Goal: Obtain resource: Obtain resource

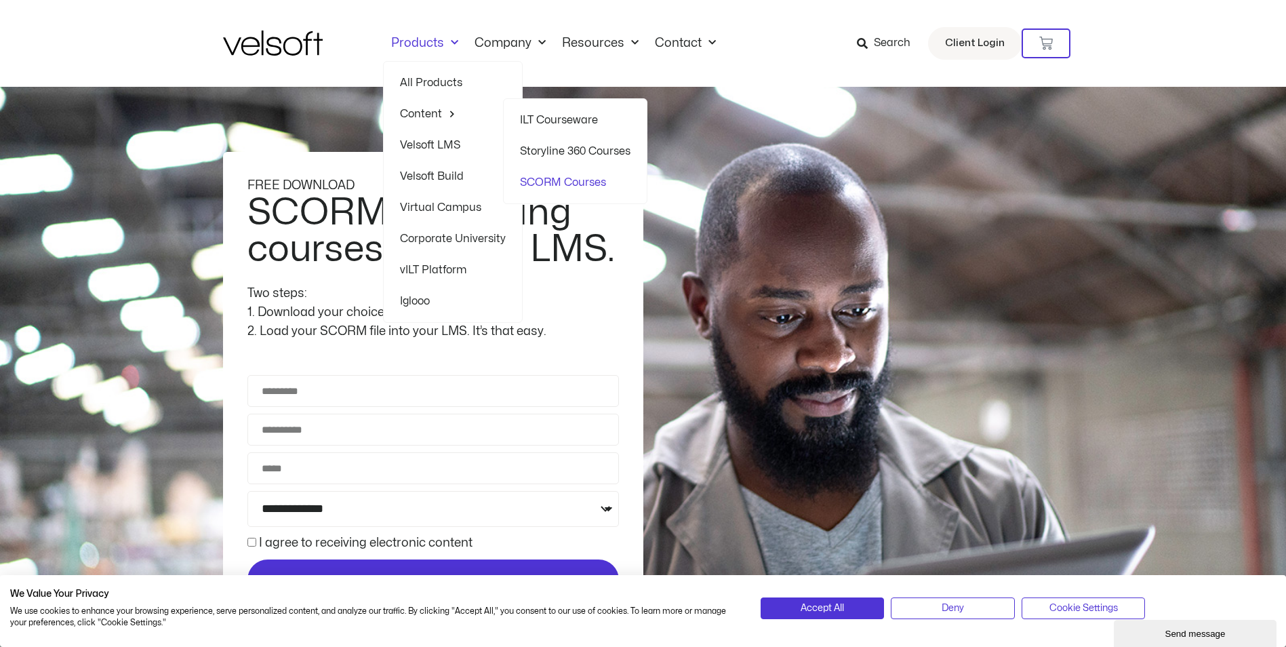
click at [564, 176] on link "SCORM Courses" at bounding box center [575, 182] width 111 height 31
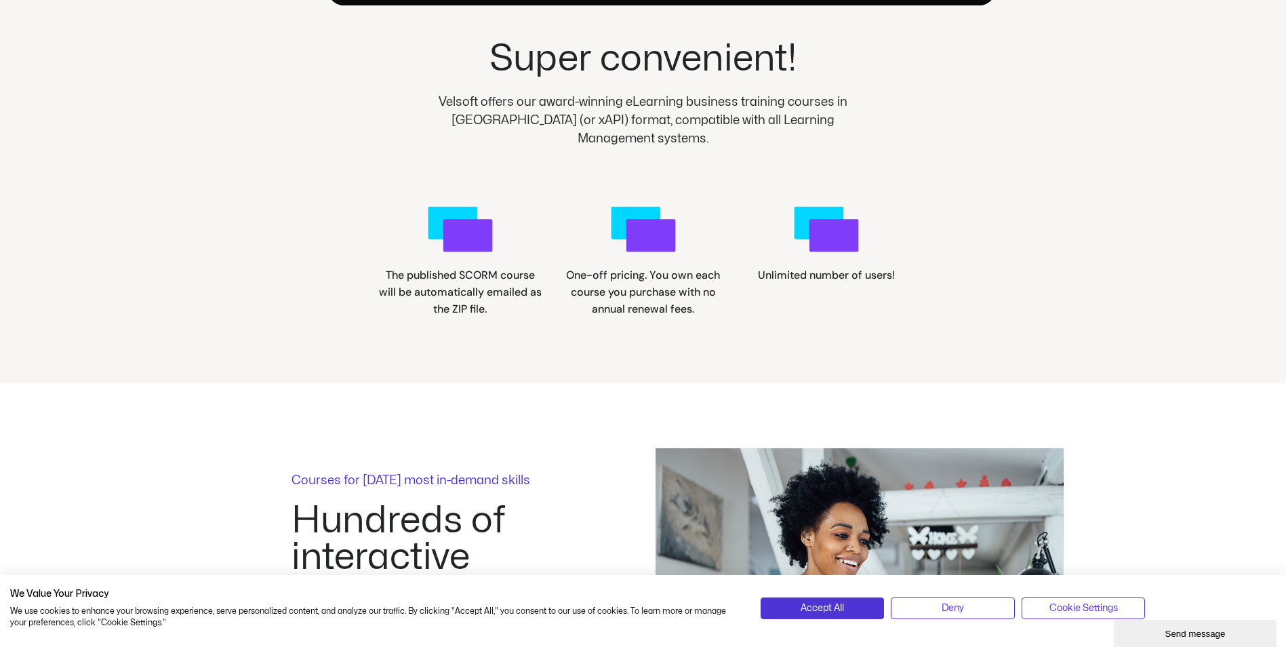
scroll to position [1695, 0]
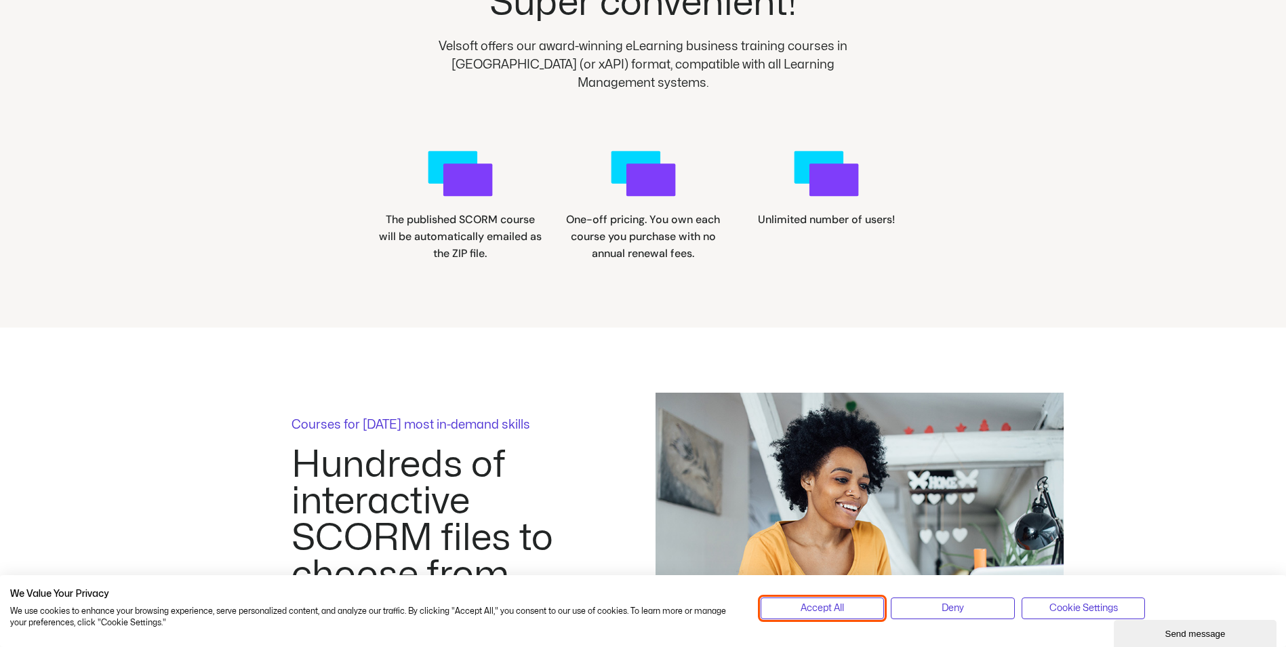
click at [820, 612] on span "Accept All" at bounding box center [822, 608] width 43 height 15
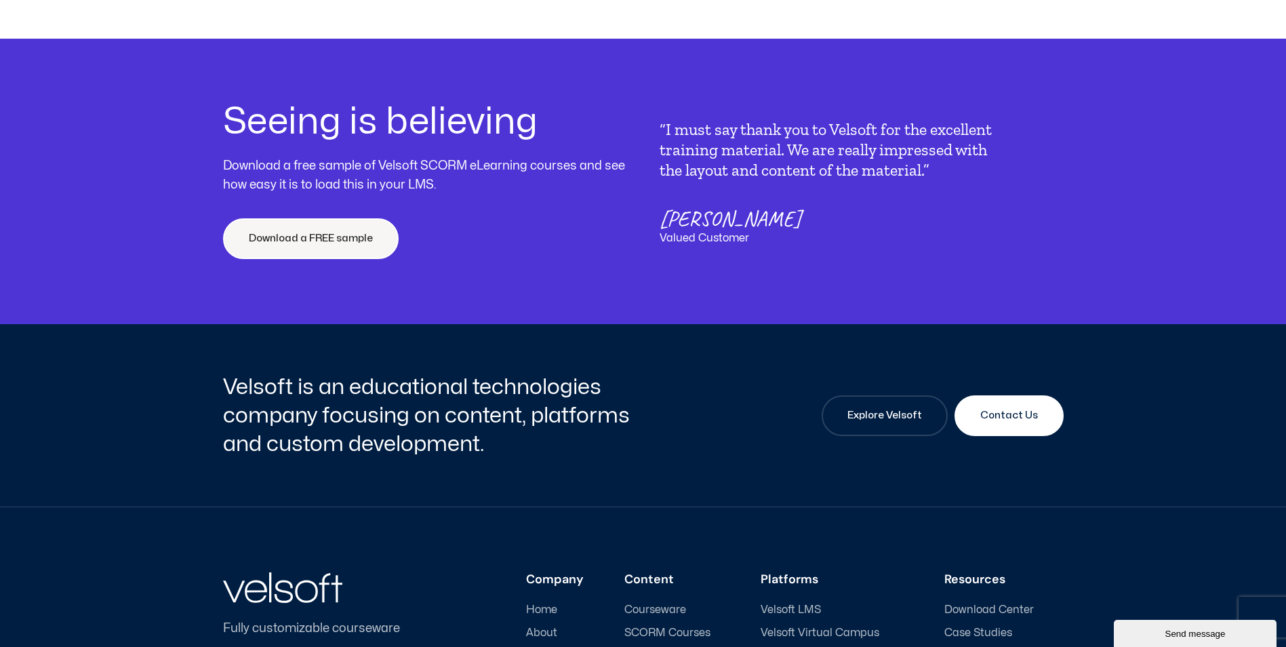
scroll to position [5153, 0]
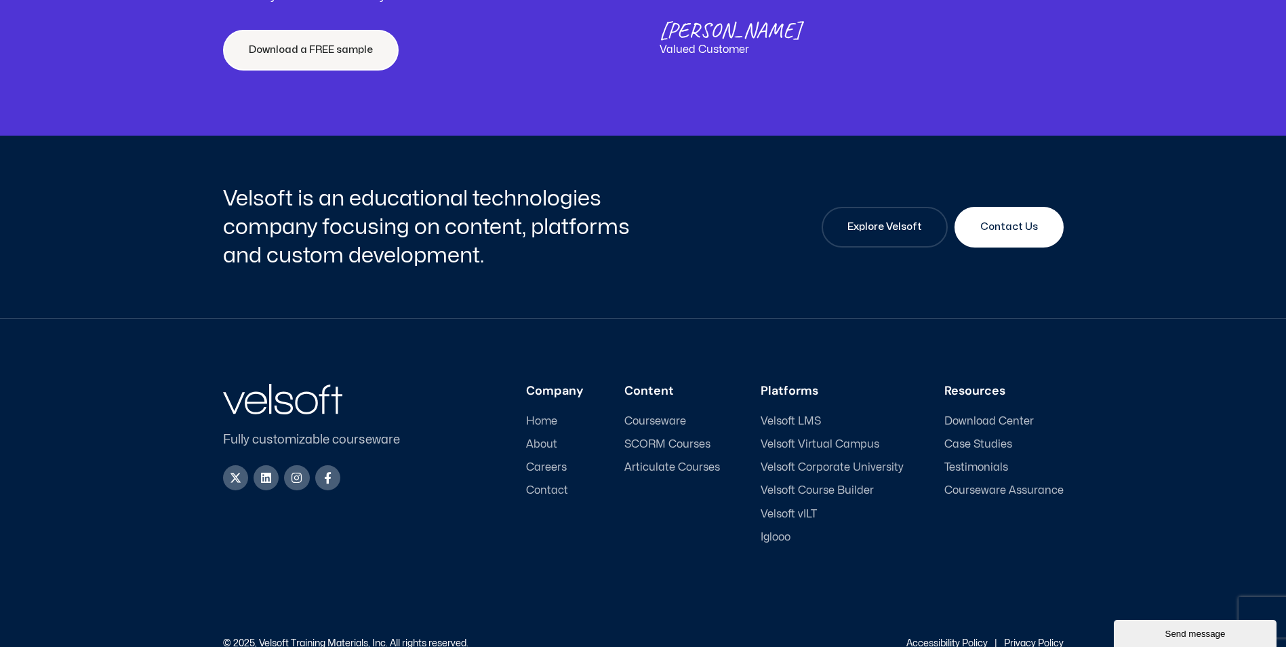
click at [657, 451] on span "SCORM Courses" at bounding box center [668, 444] width 86 height 13
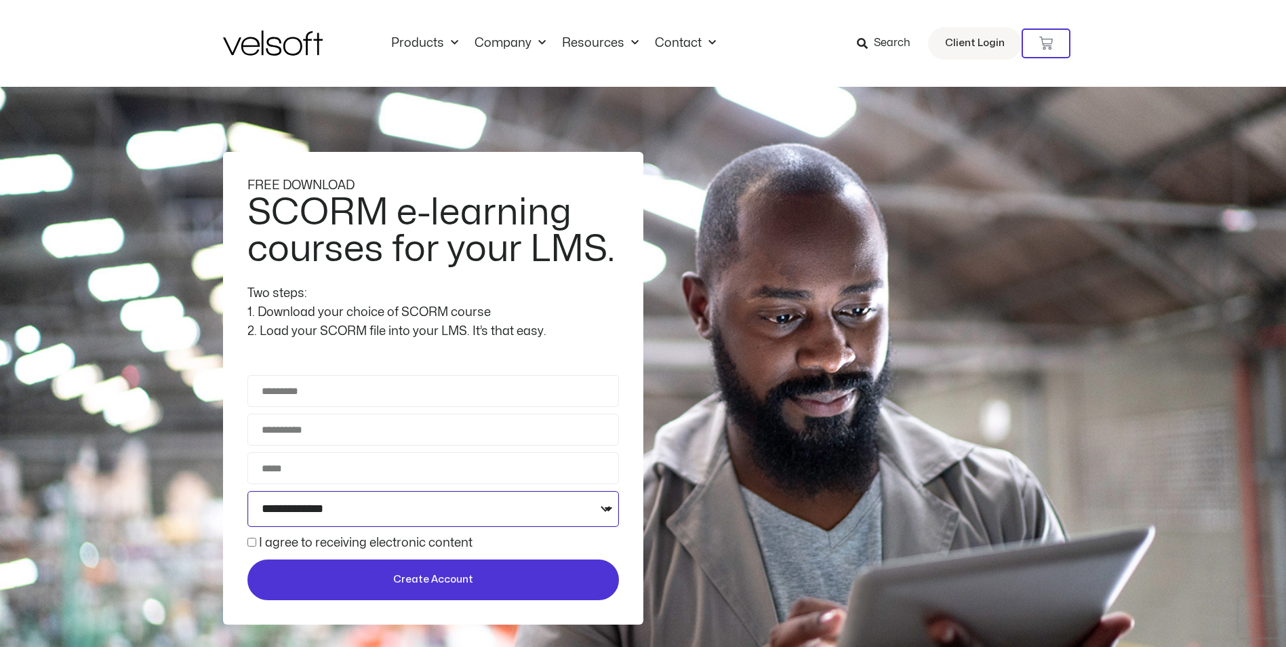
click at [536, 515] on select "**********" at bounding box center [434, 509] width 372 height 36
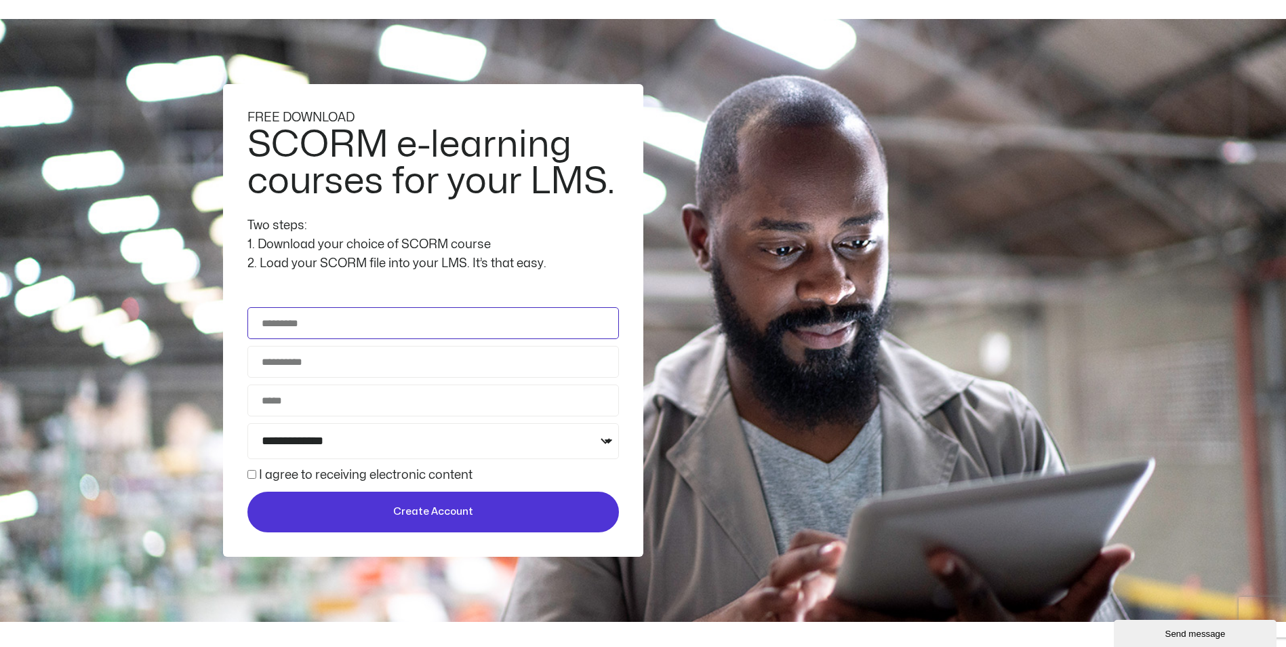
click at [319, 327] on input "Full Name" at bounding box center [434, 323] width 372 height 32
type input "**********"
drag, startPoint x: 372, startPoint y: 357, endPoint x: 110, endPoint y: 350, distance: 262.5
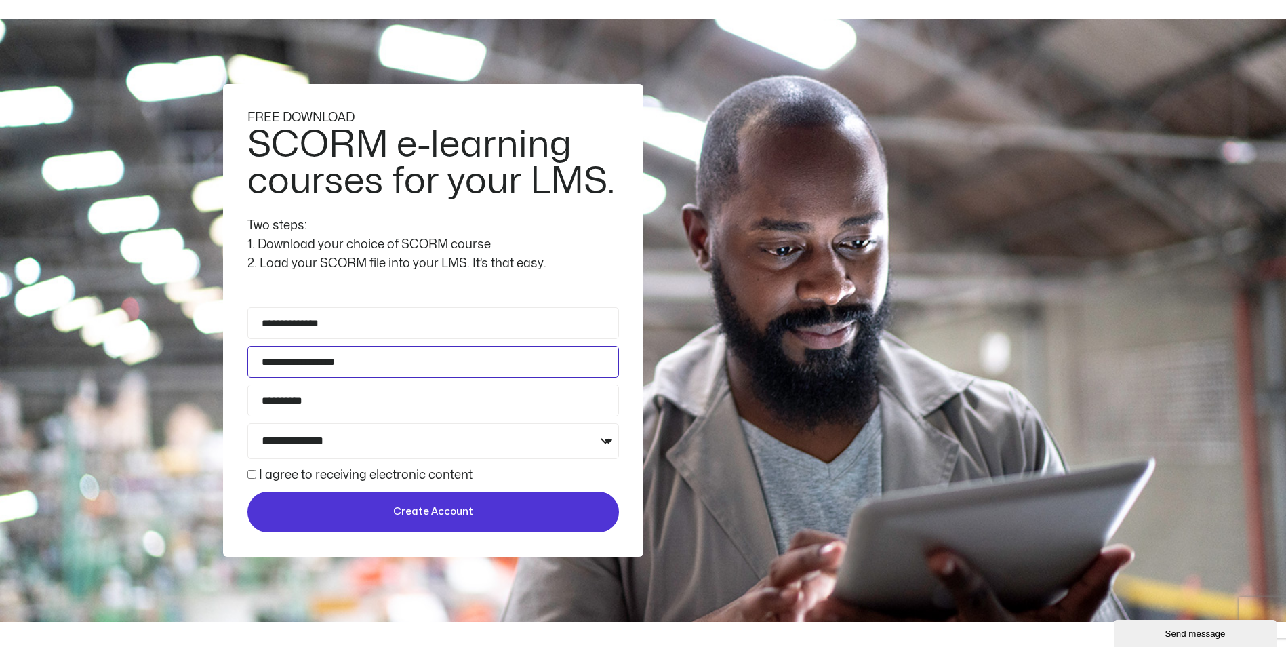
click at [110, 350] on div "**********" at bounding box center [643, 321] width 1286 height 604
type input "*"
type input "**********"
click at [322, 446] on select "**********" at bounding box center [434, 441] width 372 height 36
select select "**********"
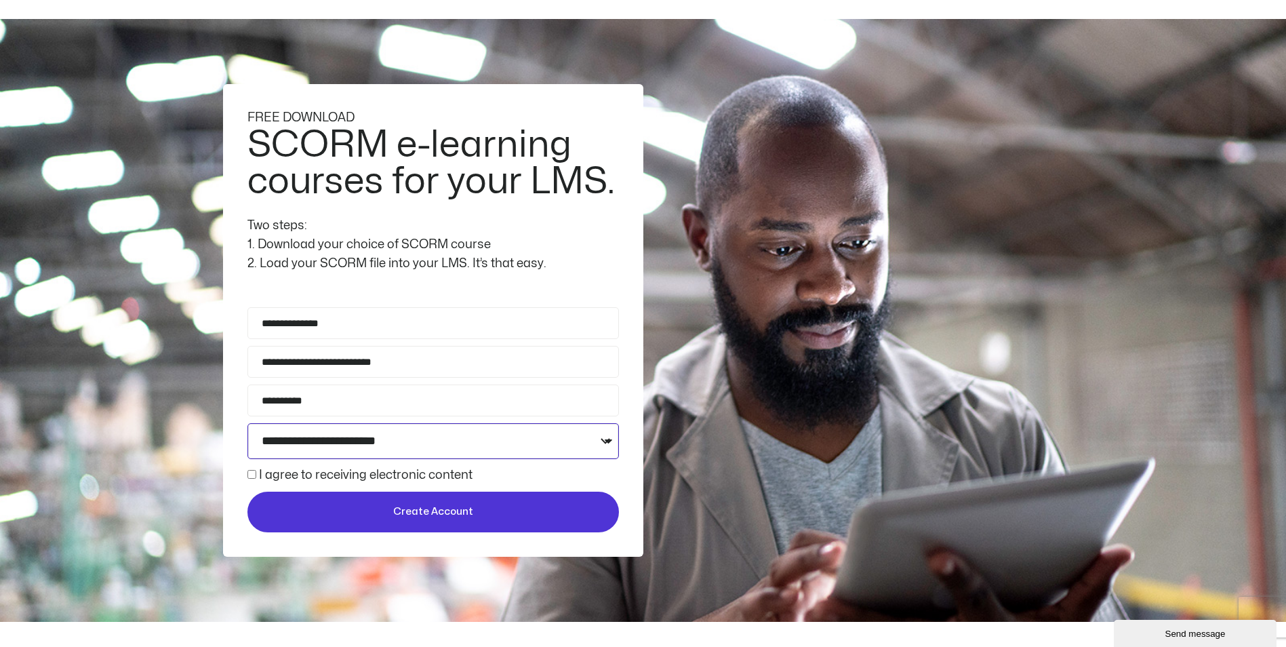
click at [248, 423] on select "**********" at bounding box center [434, 441] width 372 height 36
click at [309, 449] on select "**********" at bounding box center [434, 441] width 372 height 36
click at [248, 423] on select "**********" at bounding box center [434, 441] width 372 height 36
click at [305, 488] on div "**********" at bounding box center [433, 423] width 378 height 232
click at [314, 509] on span "Create Account" at bounding box center [433, 512] width 347 height 16
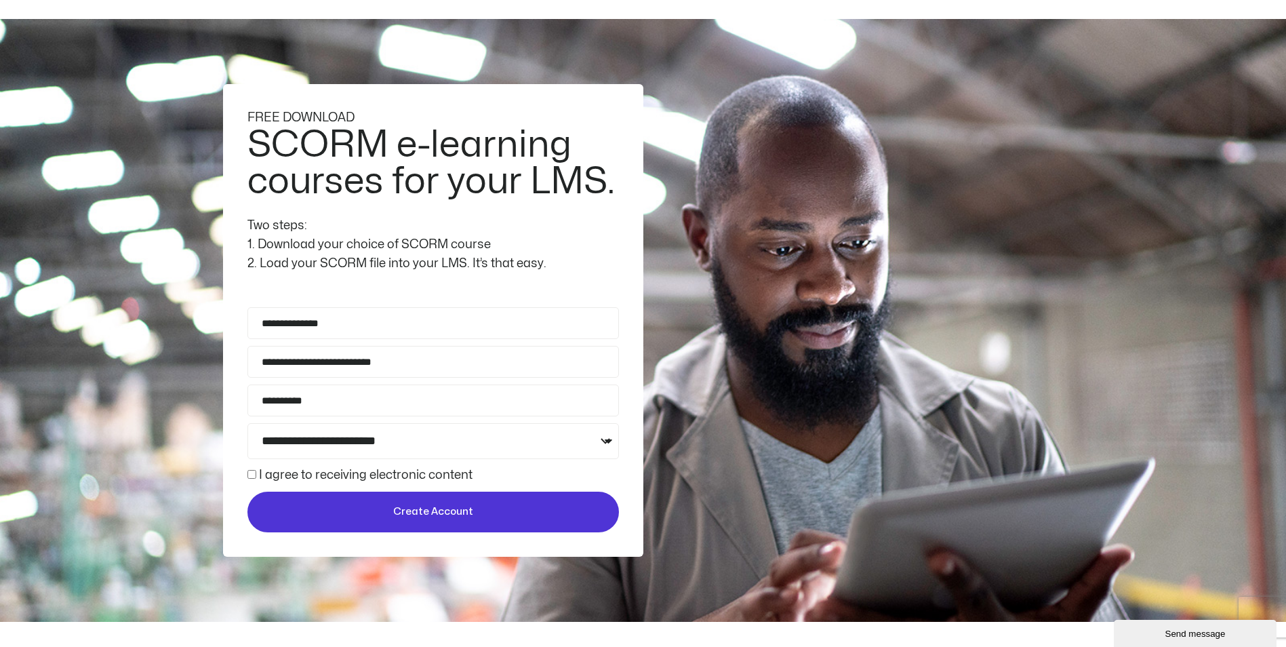
click at [334, 473] on label "I agree to receiving electronic content" at bounding box center [366, 475] width 214 height 12
click at [394, 508] on span "Create Account" at bounding box center [433, 512] width 347 height 16
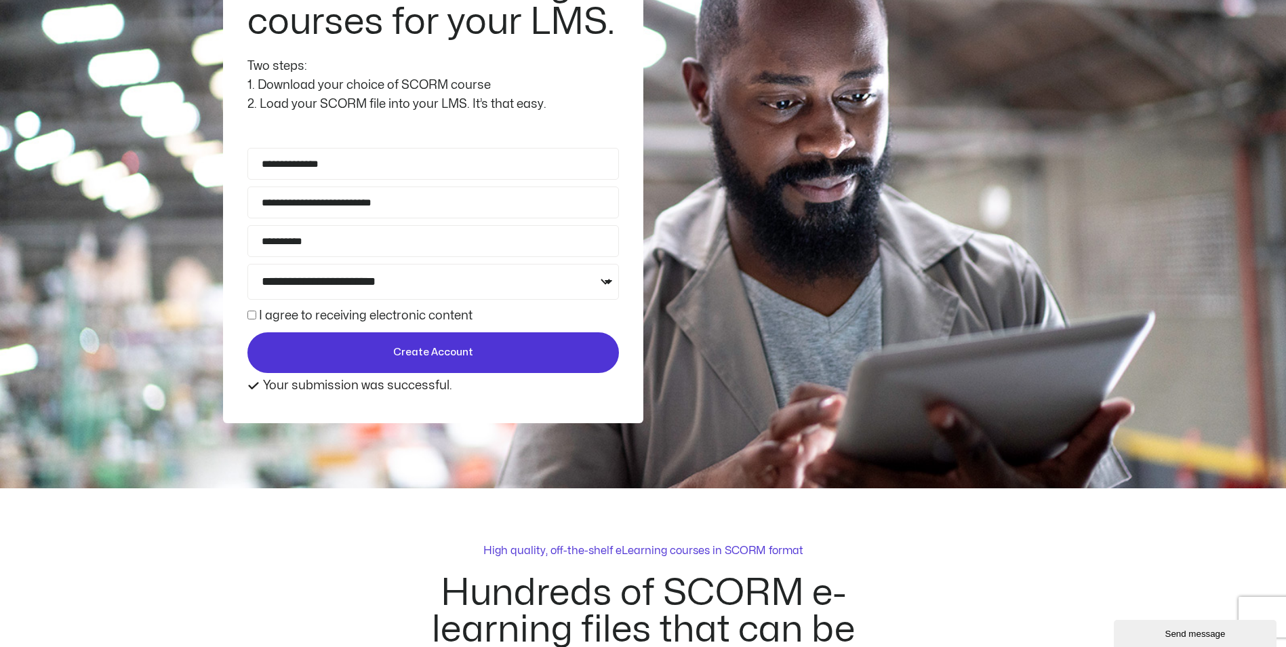
scroll to position [136, 0]
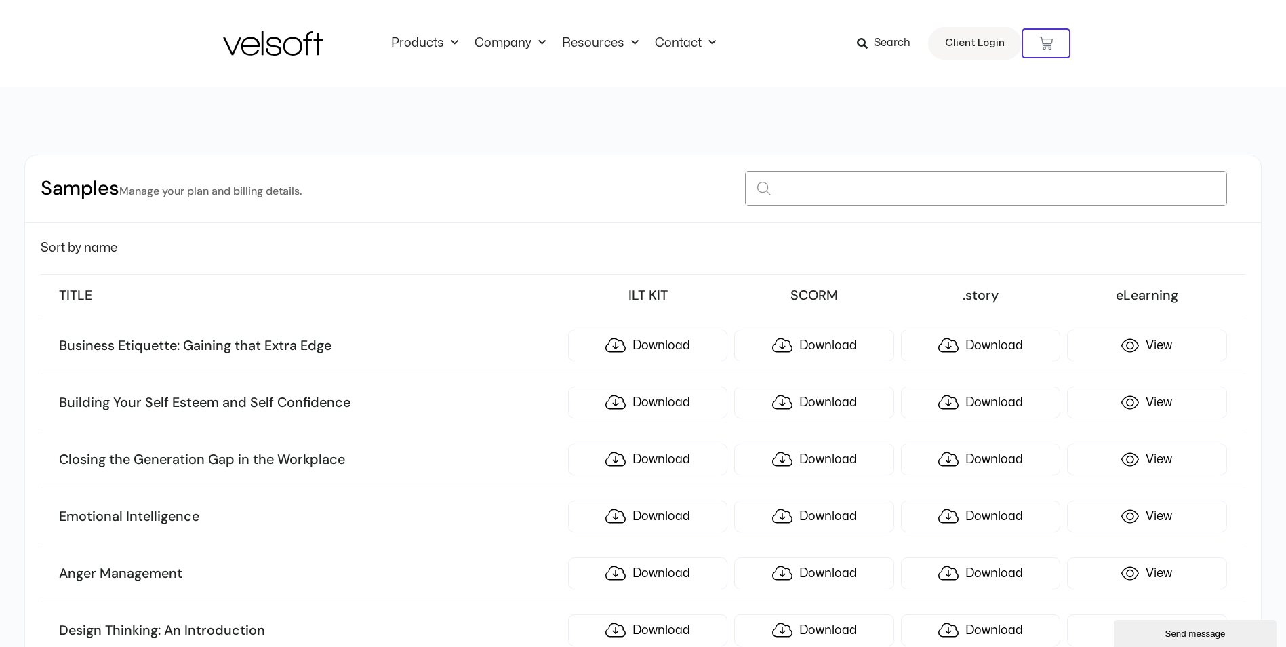
click at [1086, 182] on input at bounding box center [985, 188] width 481 height 35
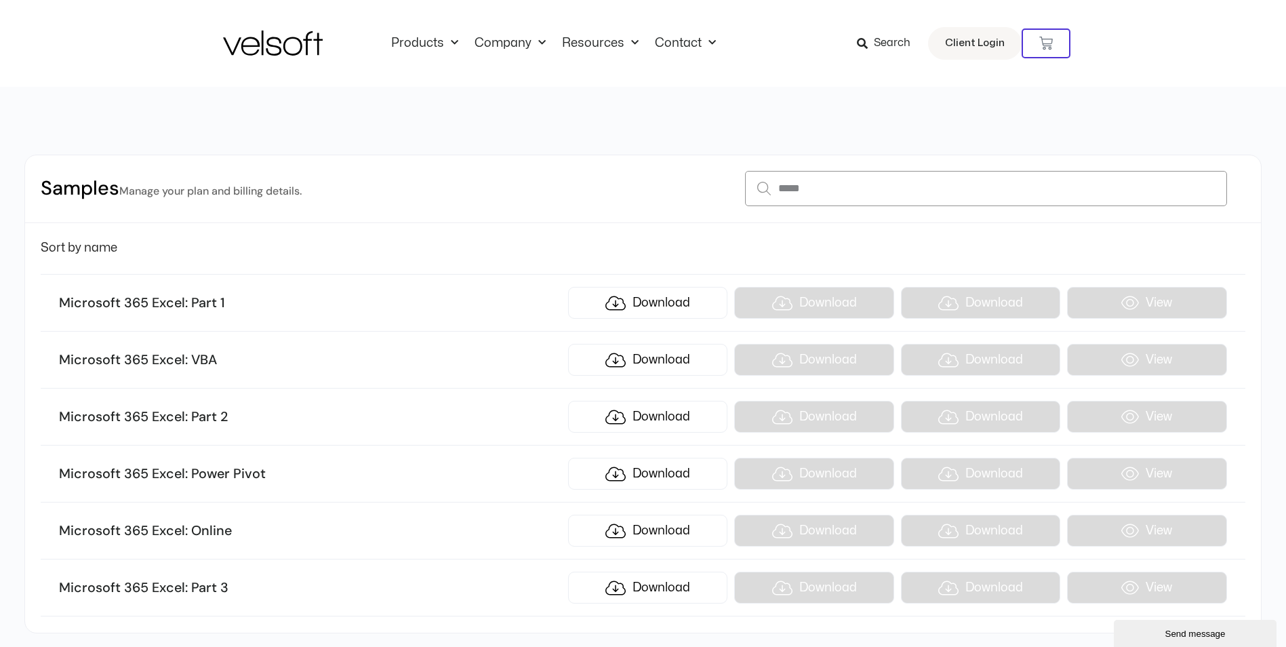
type input "*****"
click at [192, 306] on h3 "Microsoft 365 Excel: Part 1" at bounding box center [310, 303] width 502 height 18
drag, startPoint x: 913, startPoint y: 279, endPoint x: 926, endPoint y: 296, distance: 20.8
click at [914, 281] on li "Microsoft 365 Excel: Part 1 Download Download Download View" at bounding box center [643, 303] width 1204 height 58
click at [931, 299] on li "Microsoft 365 Excel: Part 1 Download Download Download View" at bounding box center [643, 303] width 1204 height 58
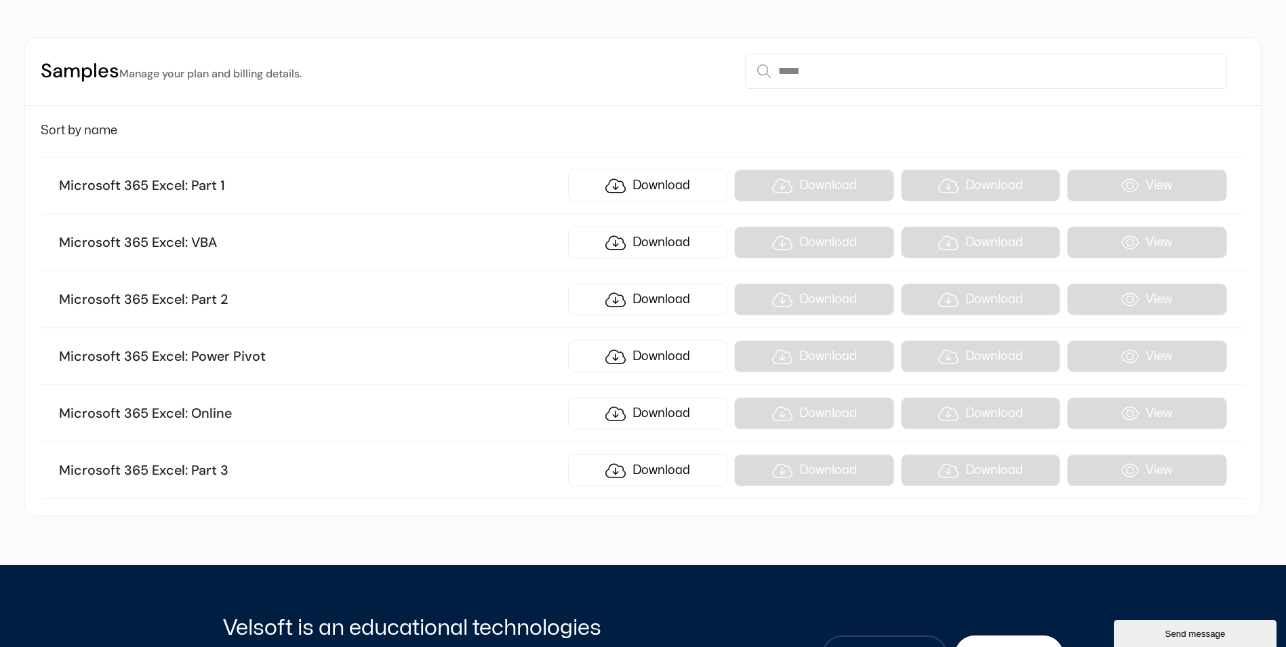
scroll to position [136, 0]
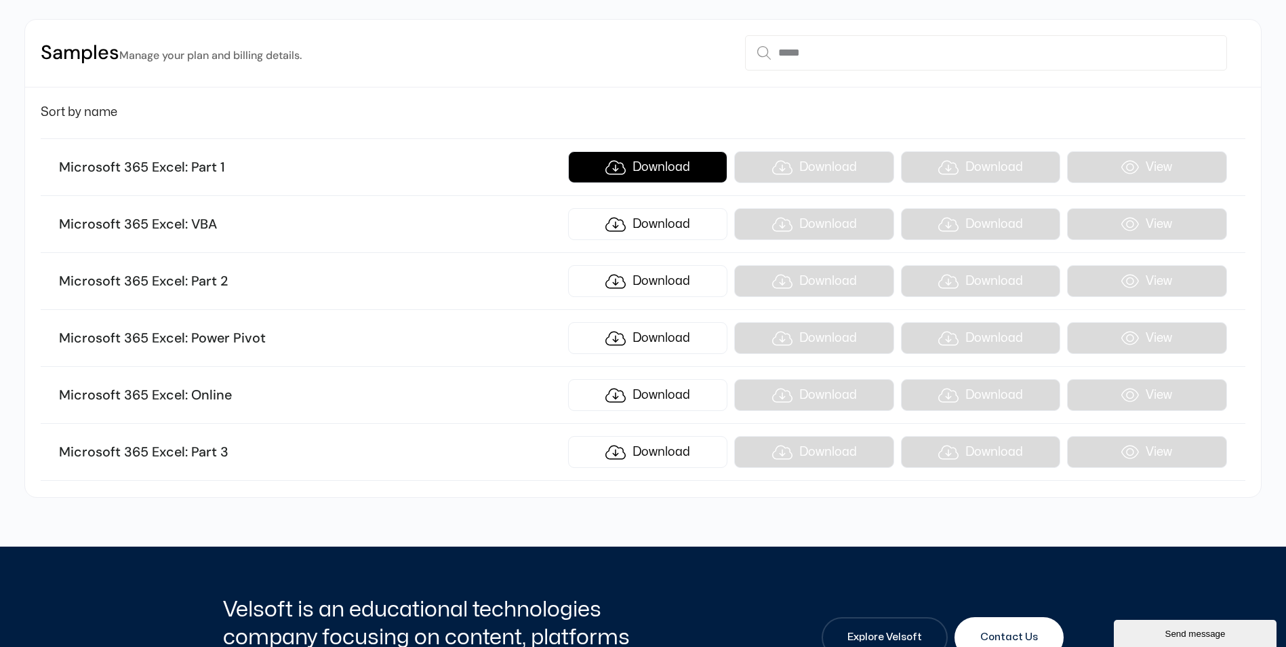
click at [595, 176] on link "Download" at bounding box center [647, 167] width 159 height 32
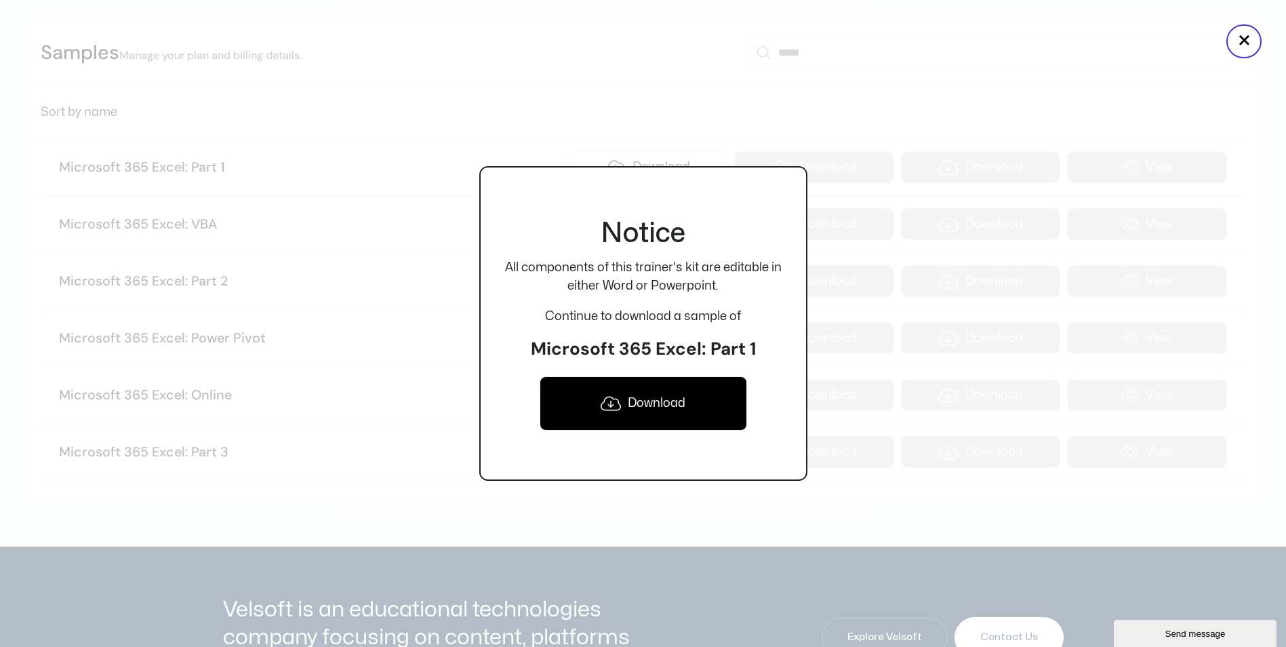
click at [358, 421] on div at bounding box center [643, 323] width 1286 height 647
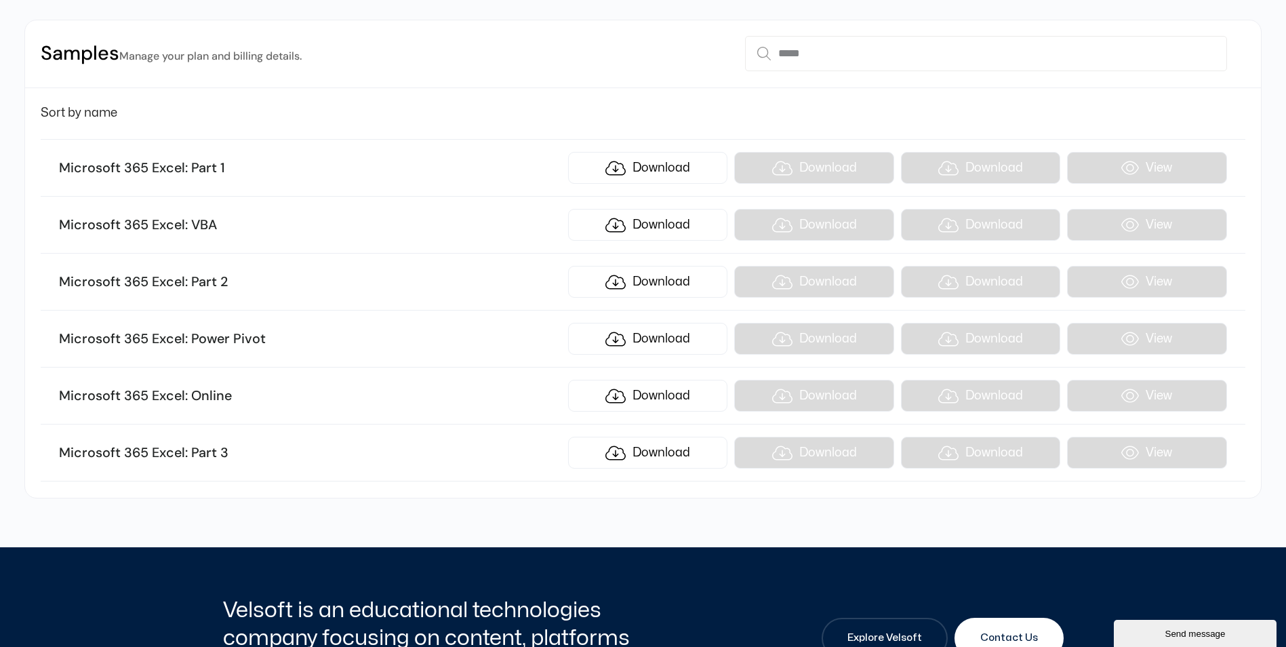
scroll to position [0, 0]
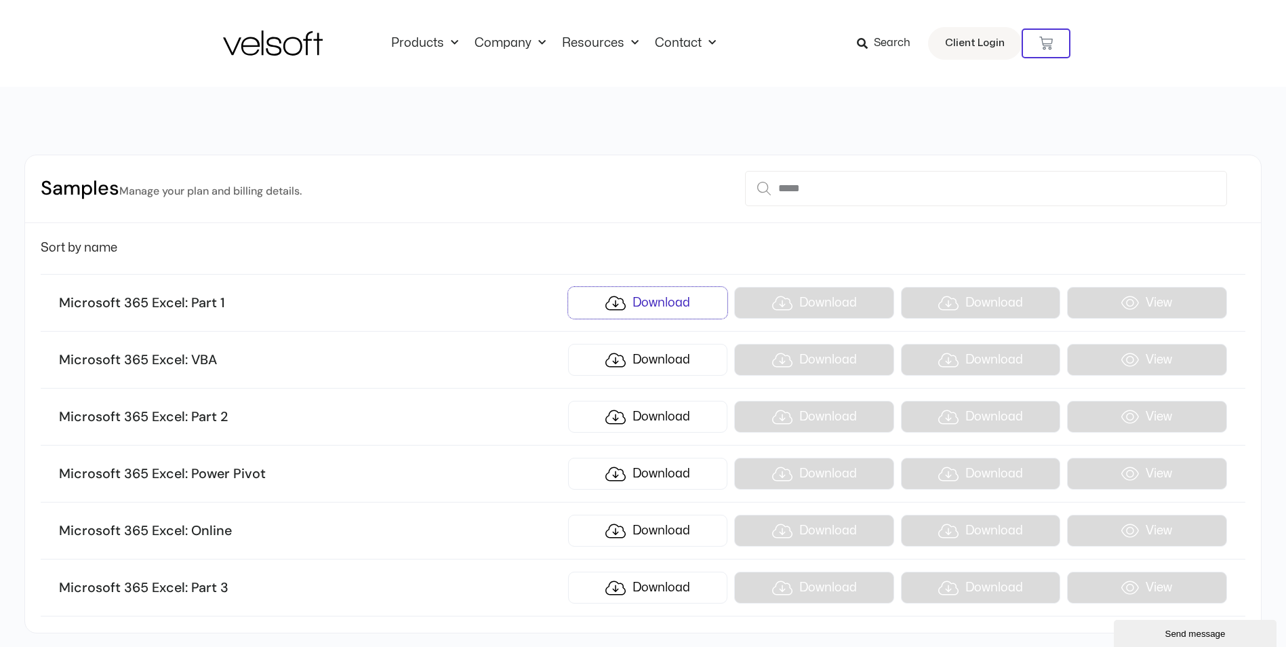
click at [681, 299] on link "Download" at bounding box center [647, 303] width 159 height 32
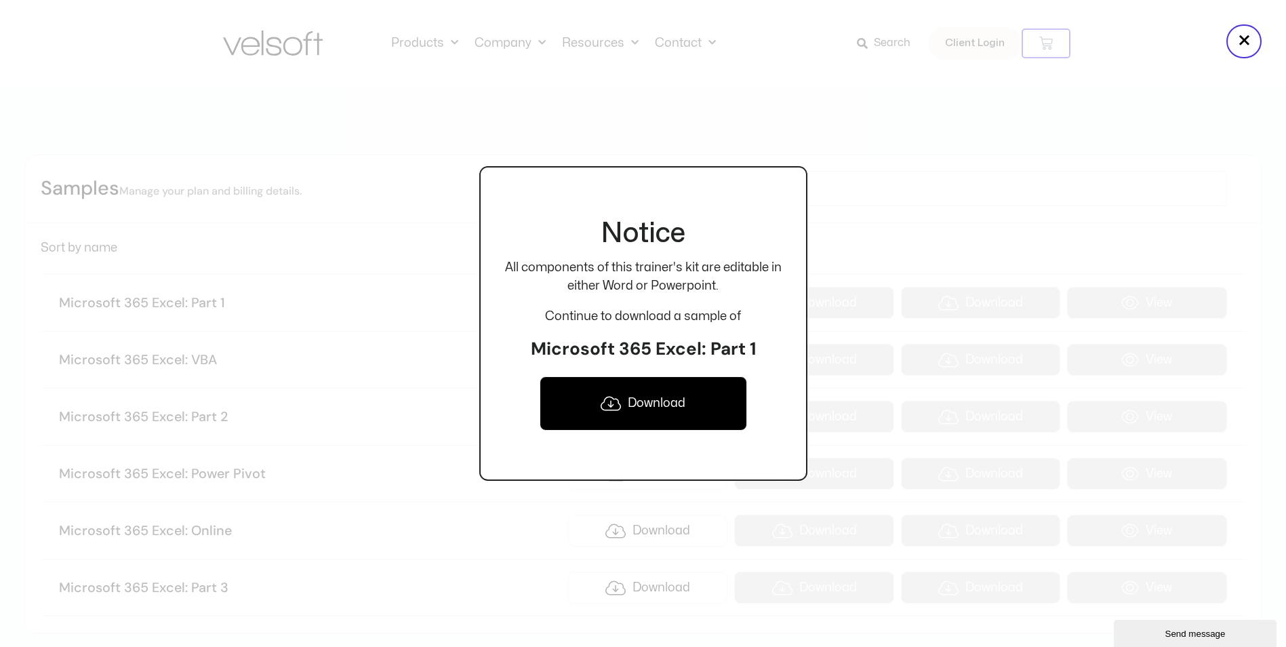
click at [400, 330] on div at bounding box center [643, 323] width 1286 height 647
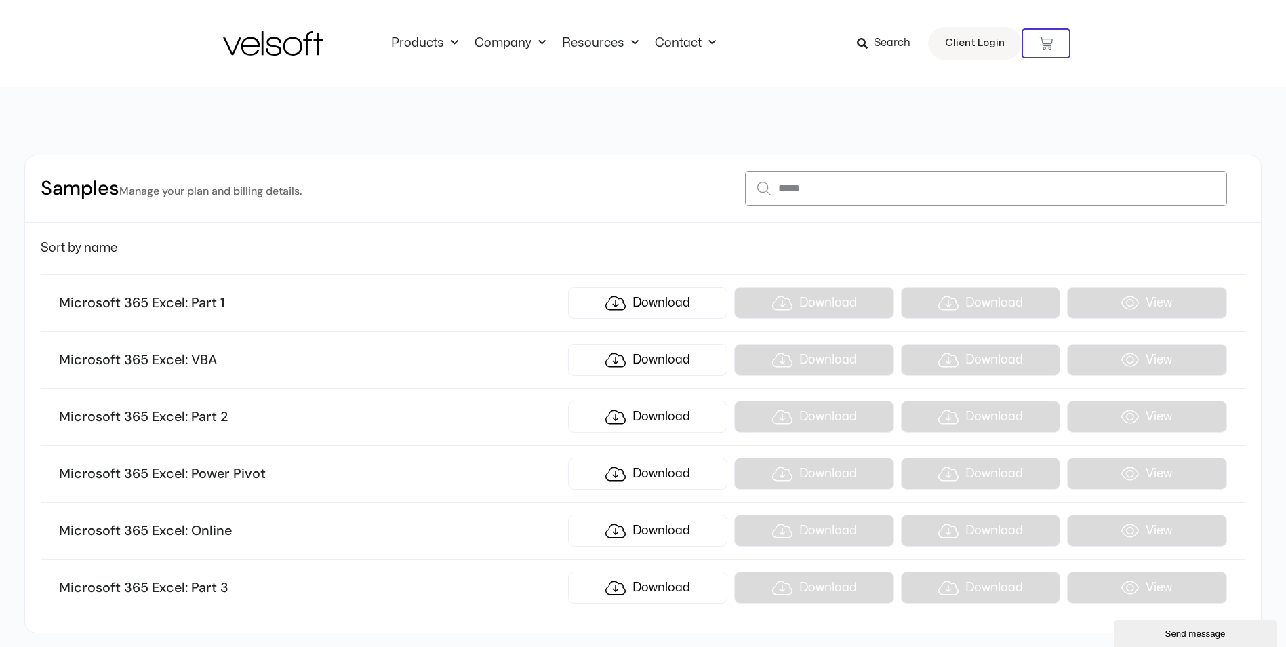
drag, startPoint x: 734, startPoint y: 186, endPoint x: 535, endPoint y: 195, distance: 199.6
click at [536, 194] on div "Samples Manage your plan and billing details. *****" at bounding box center [643, 189] width 1236 height 68
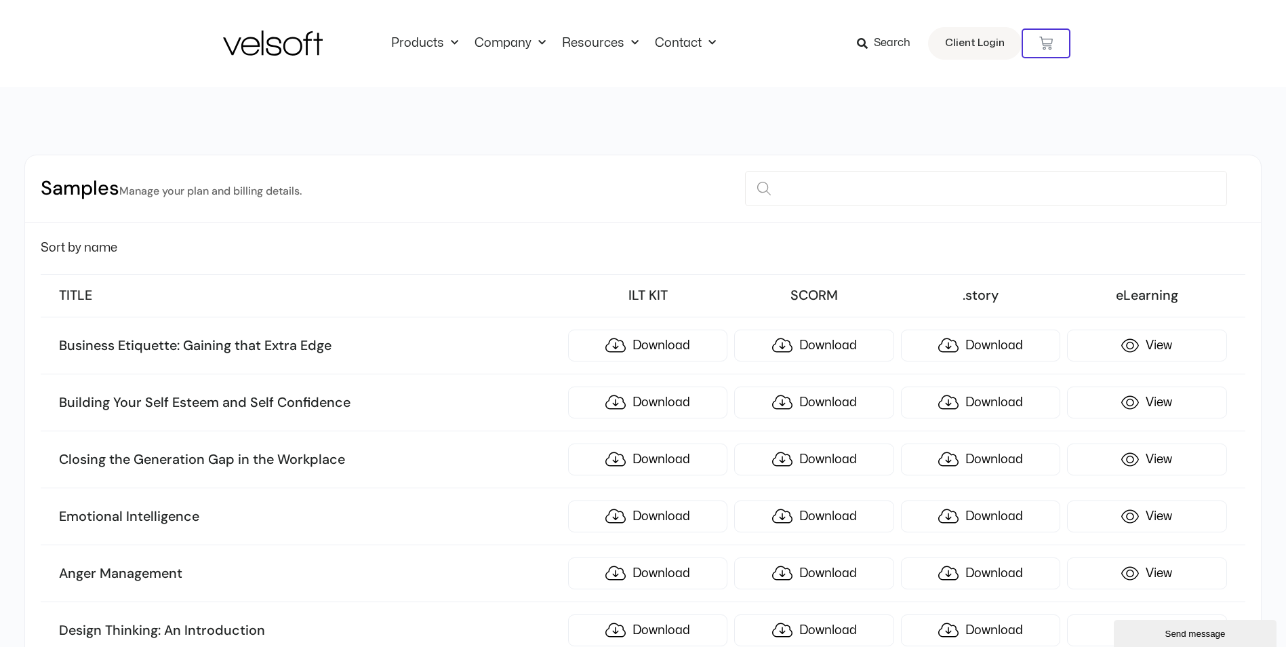
click at [260, 193] on small "Manage your plan and billing details." at bounding box center [210, 191] width 182 height 14
drag, startPoint x: 166, startPoint y: 183, endPoint x: 193, endPoint y: 181, distance: 27.2
click at [193, 181] on h2 "Samples Manage your plan and billing details." at bounding box center [171, 189] width 261 height 26
drag, startPoint x: 193, startPoint y: 181, endPoint x: 329, endPoint y: 174, distance: 135.8
click at [224, 191] on small "Manage your plan and billing details." at bounding box center [210, 191] width 182 height 14
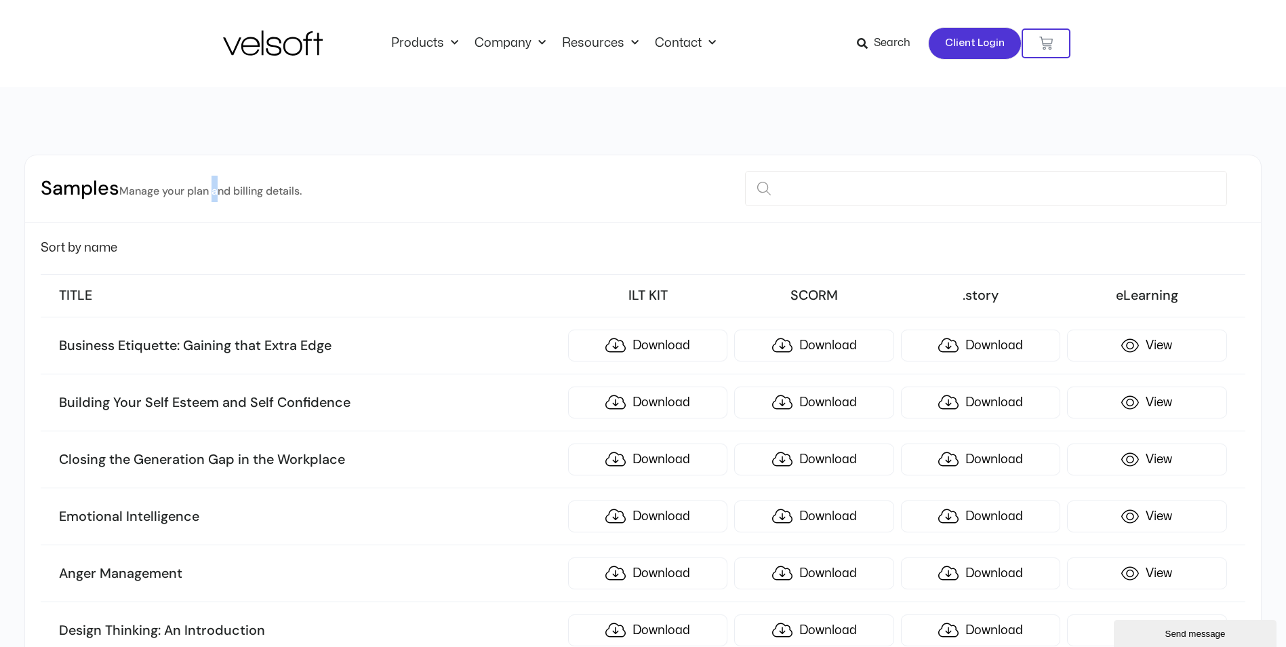
click at [947, 45] on link "Client Login" at bounding box center [975, 43] width 94 height 33
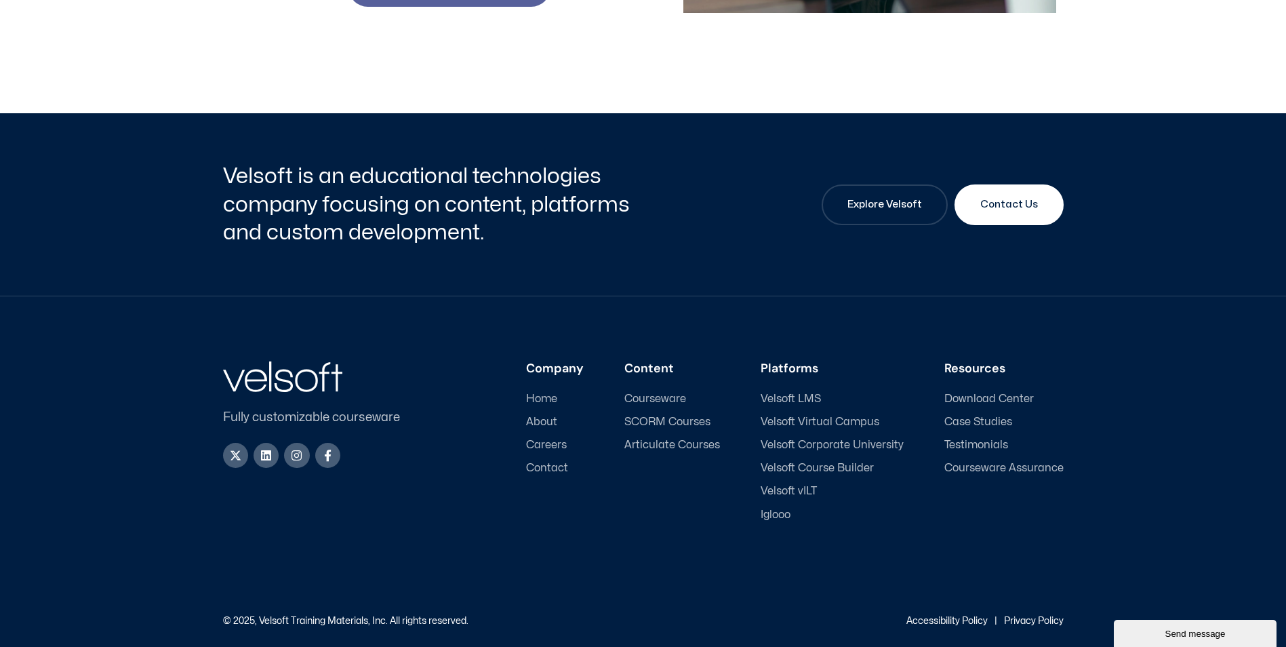
scroll to position [610, 0]
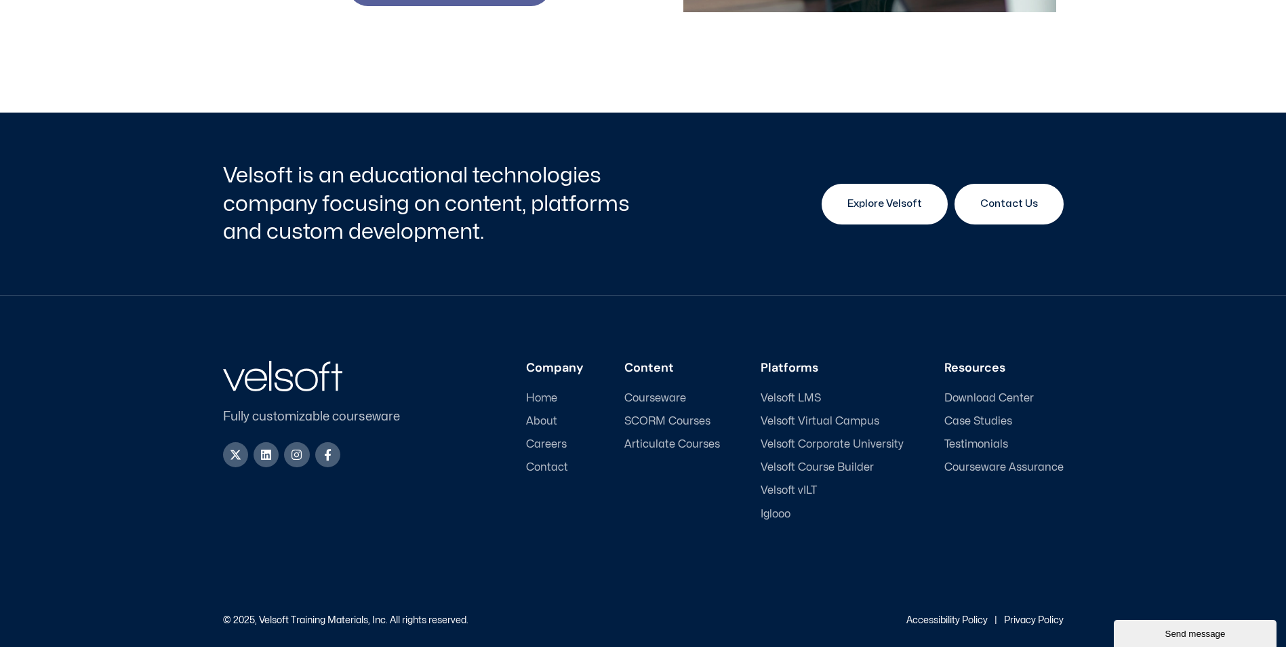
drag, startPoint x: 874, startPoint y: 202, endPoint x: 866, endPoint y: 201, distance: 8.2
click at [874, 202] on span "Explore Velsoft" at bounding box center [885, 204] width 75 height 16
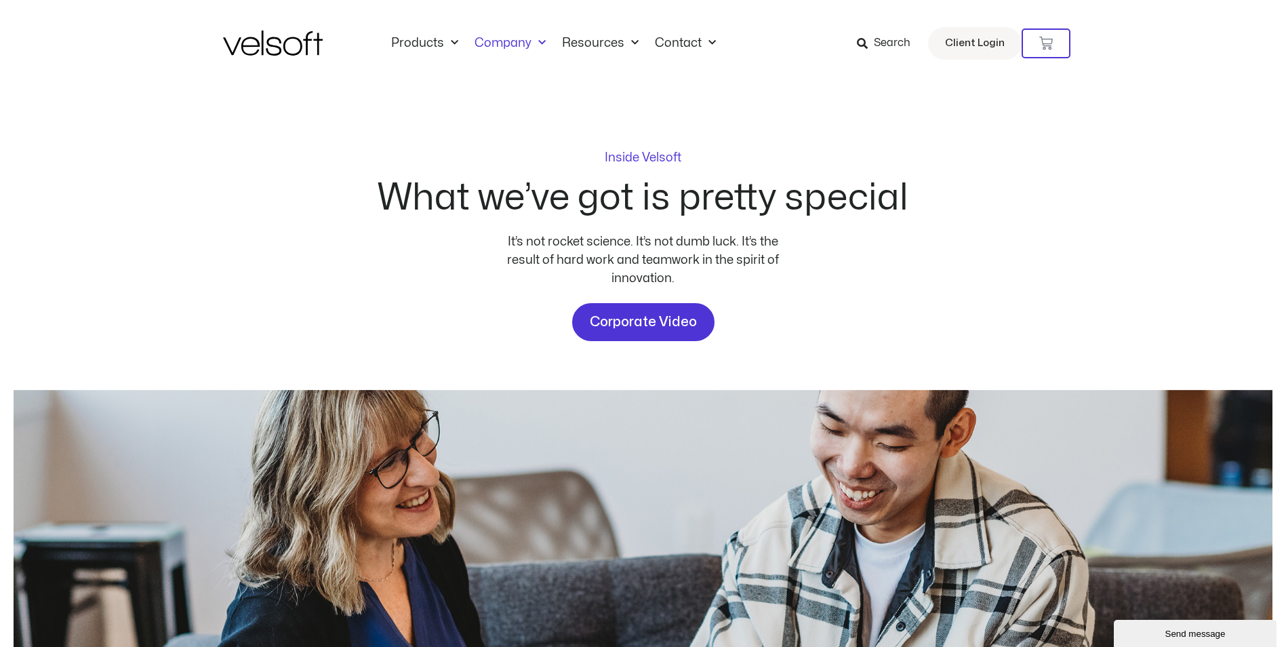
drag, startPoint x: 1243, startPoint y: 929, endPoint x: 1173, endPoint y: 638, distance: 299.2
click at [1173, 638] on div "Send message" at bounding box center [1195, 634] width 142 height 10
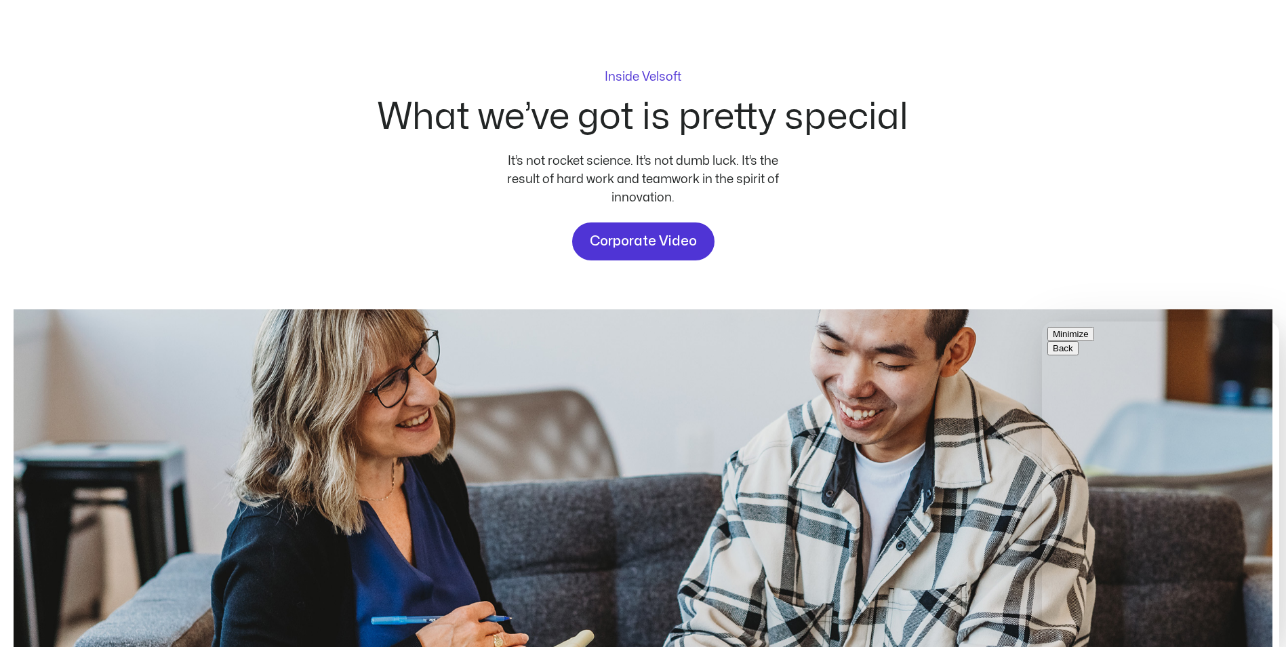
scroll to position [68, 0]
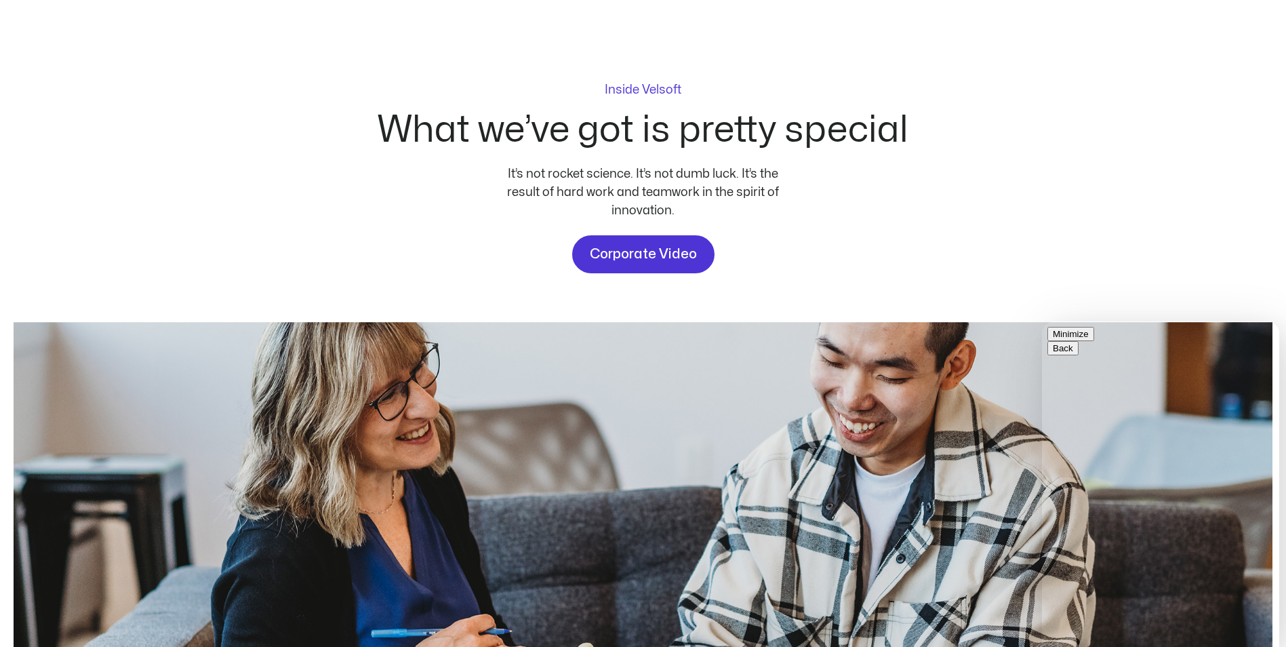
type input "**********"
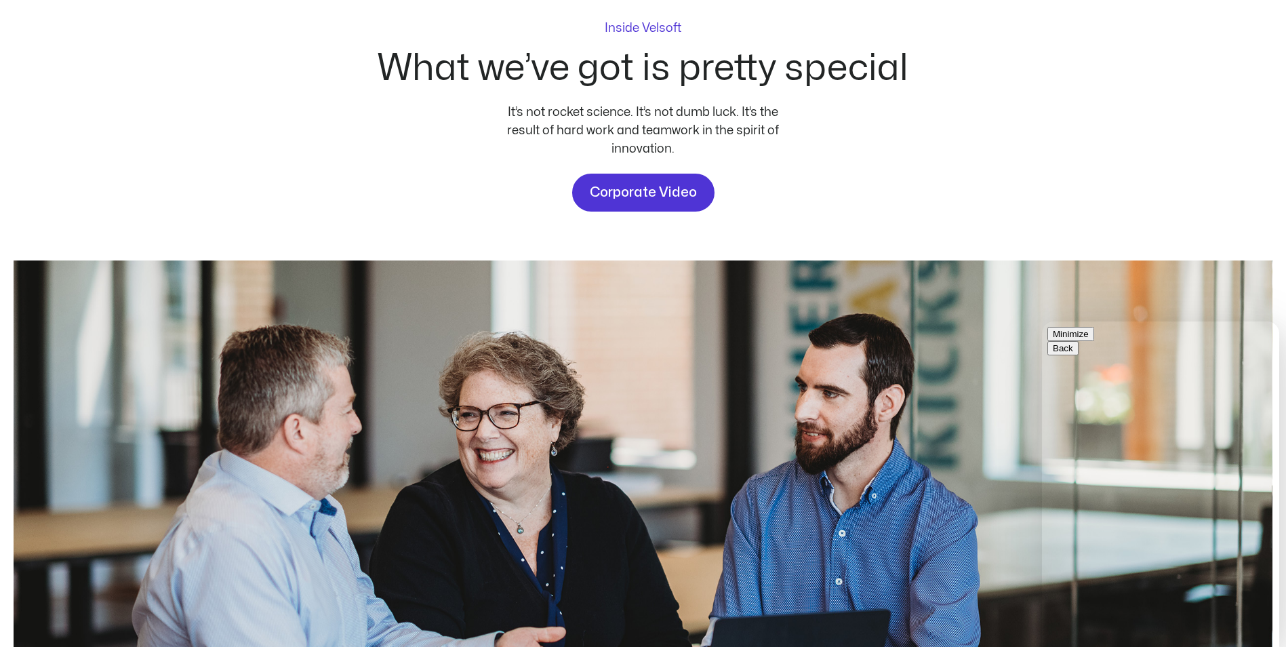
scroll to position [203, 0]
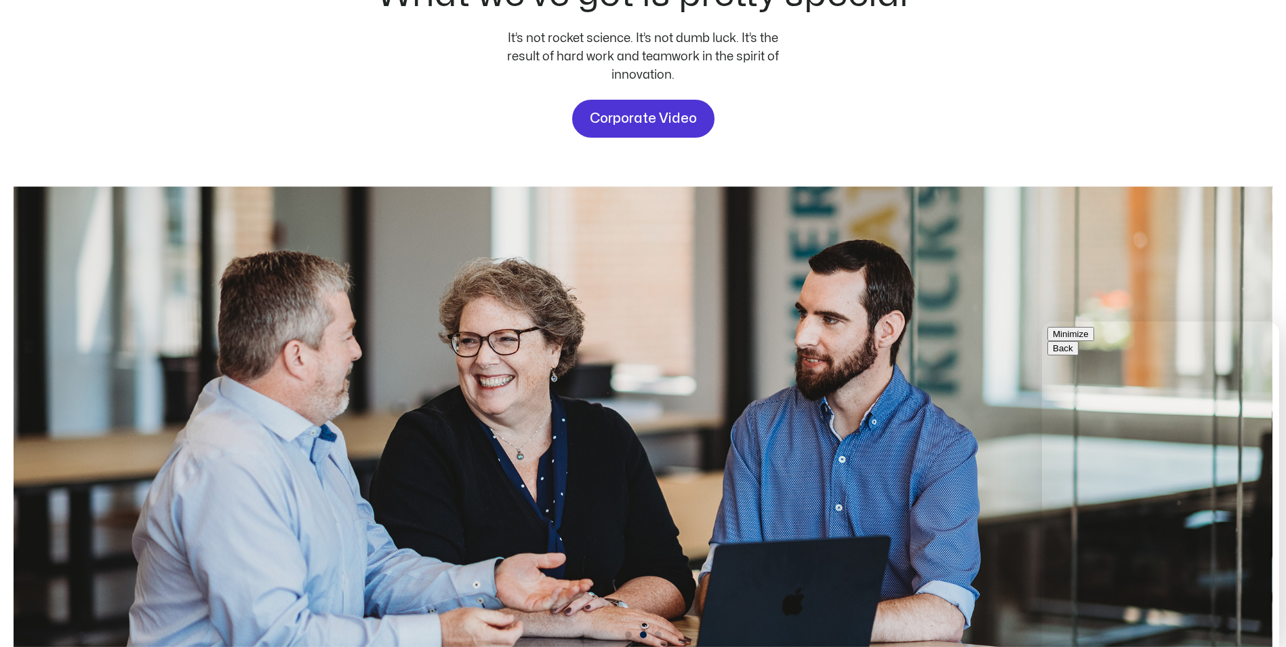
type textarea "**********"
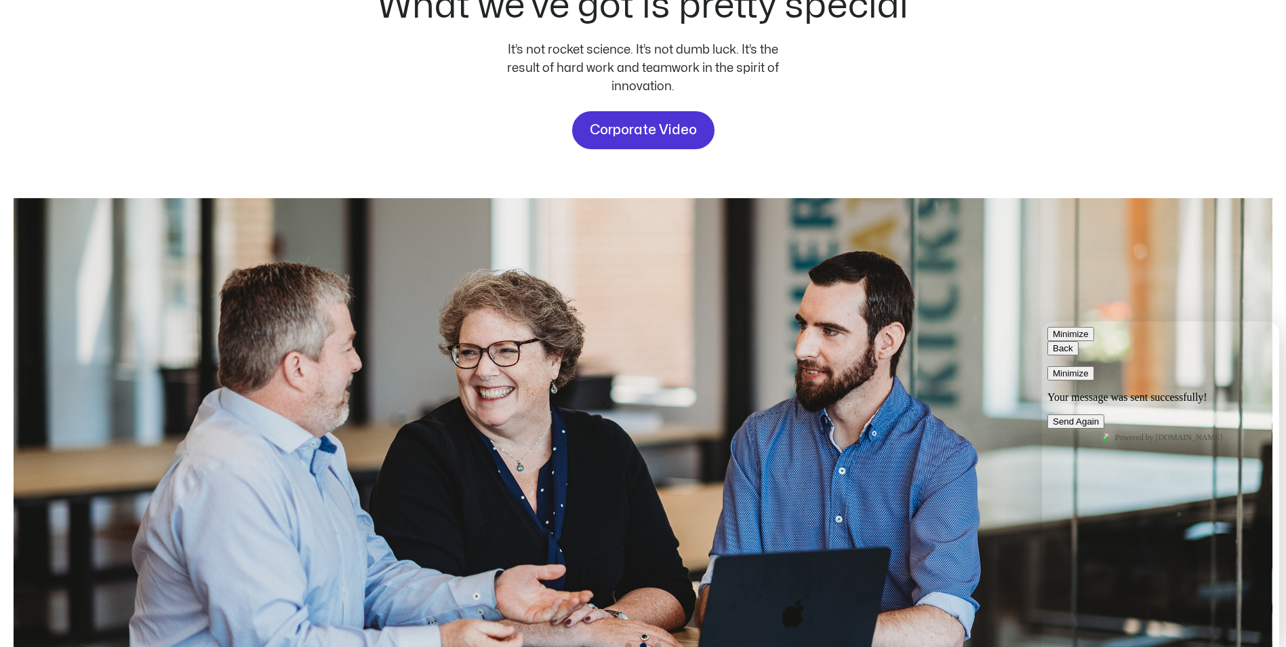
scroll to position [68, 0]
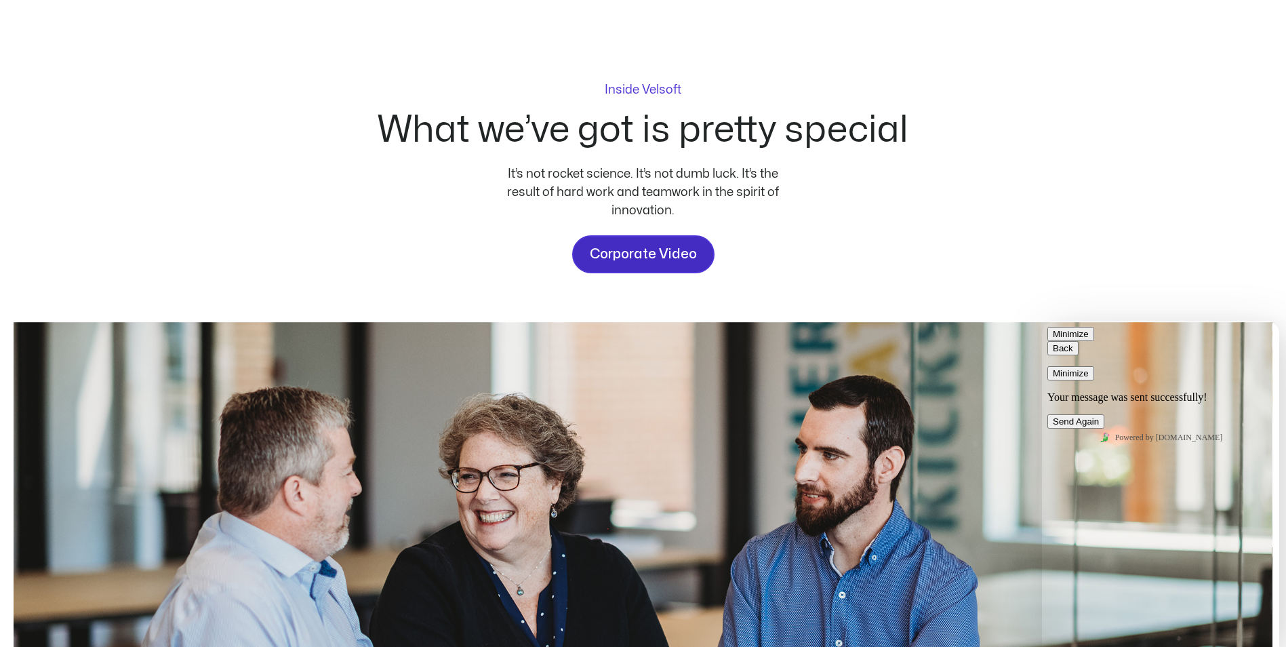
click at [637, 247] on span "Corporate Video" at bounding box center [643, 254] width 107 height 22
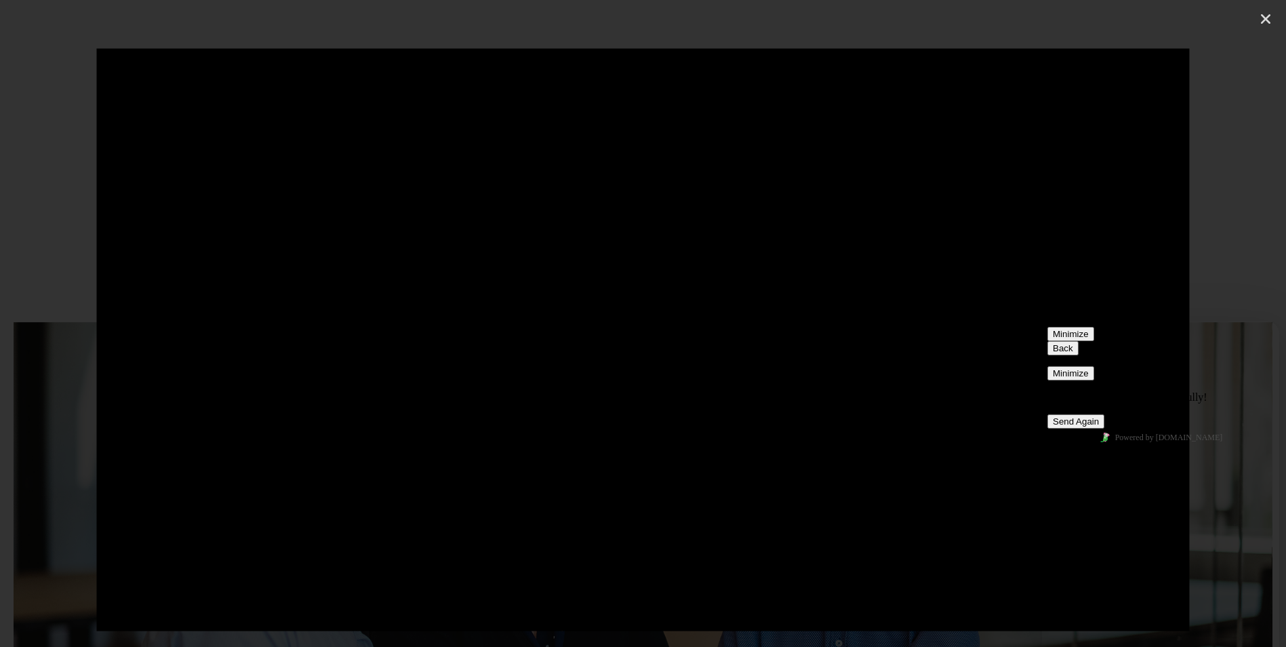
click at [1053, 344] on icon "button" at bounding box center [1053, 348] width 0 height 10
drag, startPoint x: 1256, startPoint y: 344, endPoint x: 1186, endPoint y: 396, distance: 86.8
click at [1094, 341] on button "Minimize" at bounding box center [1071, 334] width 47 height 14
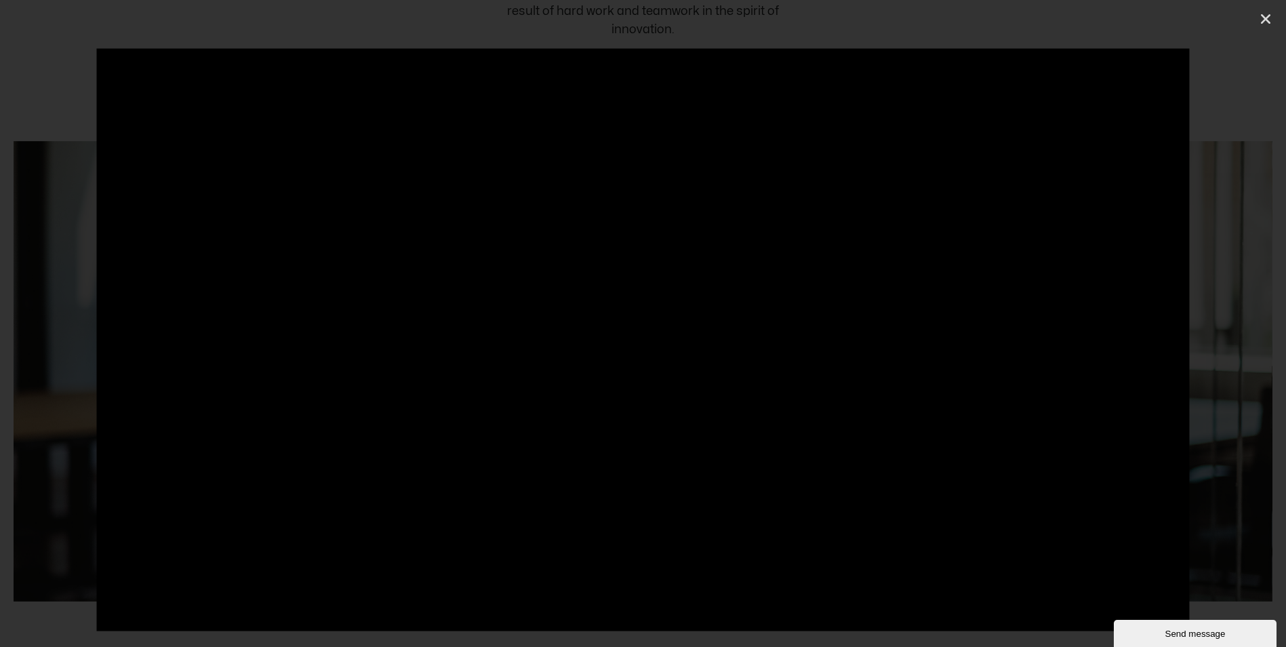
scroll to position [271, 0]
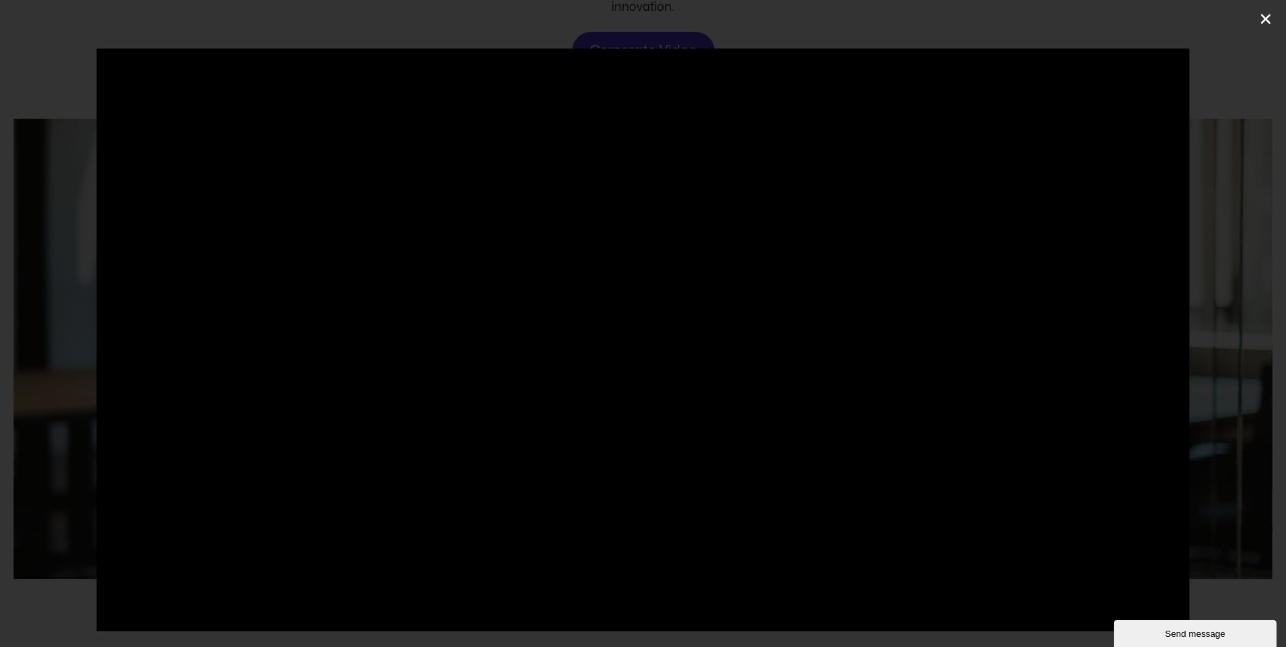
click at [1267, 18] on icon "Close (Esc)" at bounding box center [1266, 19] width 14 height 14
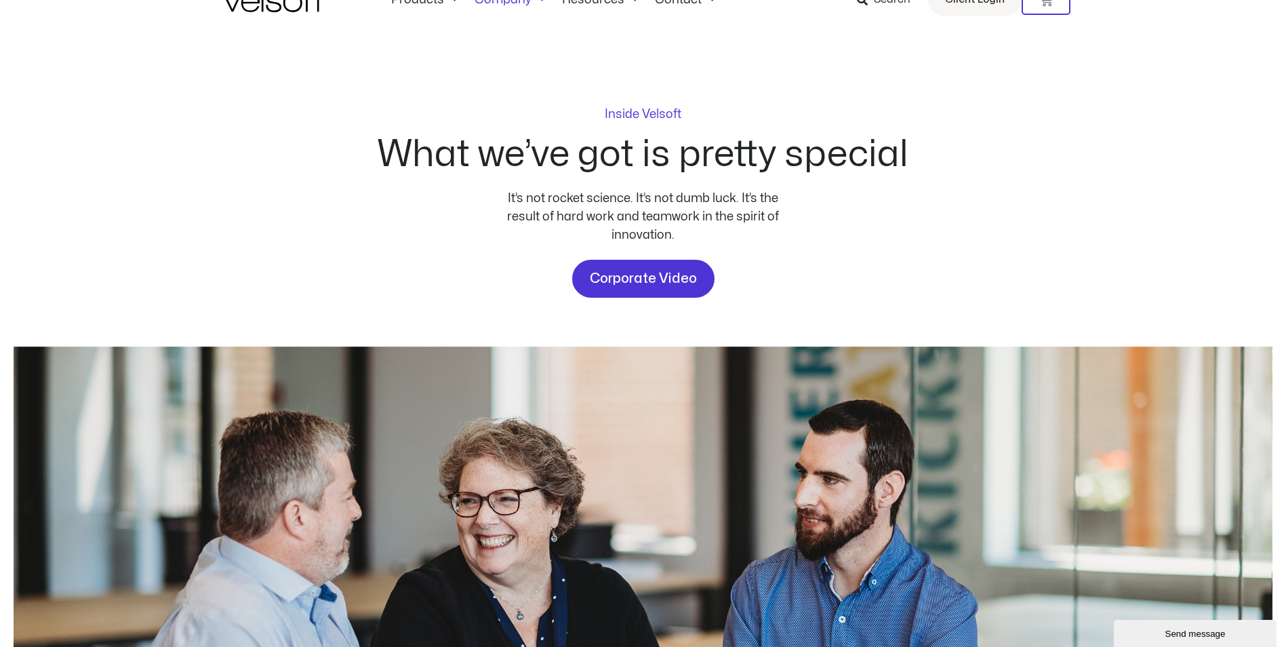
scroll to position [0, 0]
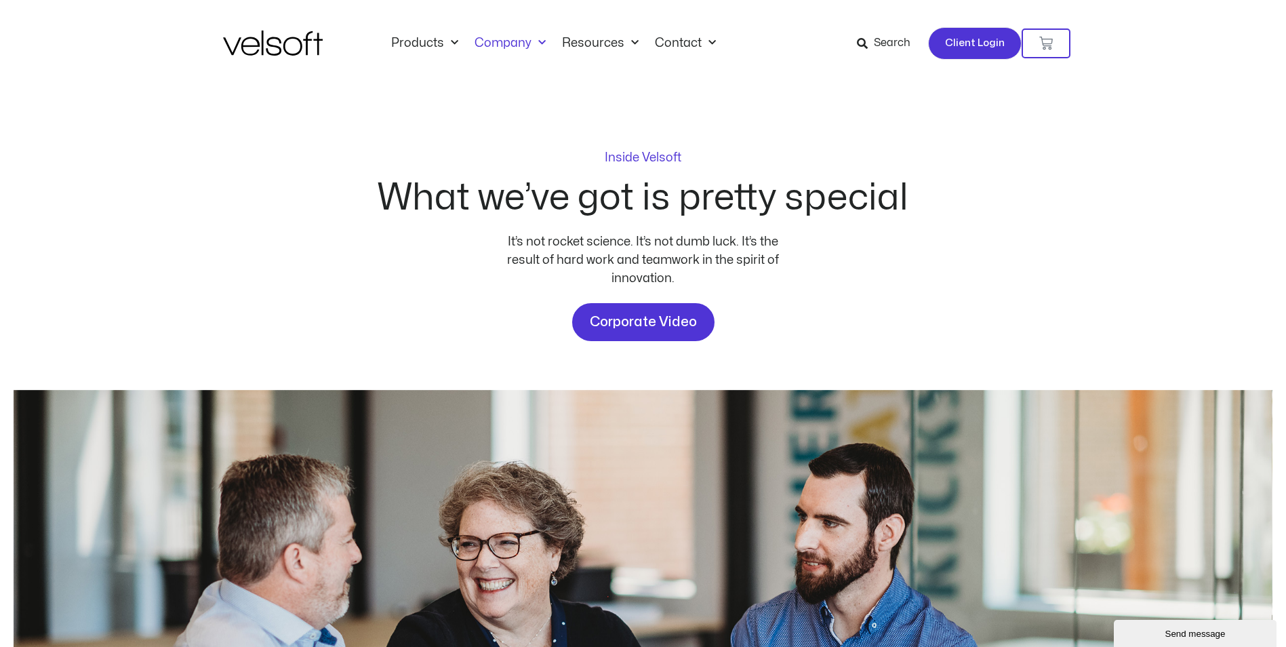
click at [951, 44] on span "Client Login" at bounding box center [975, 44] width 60 height 18
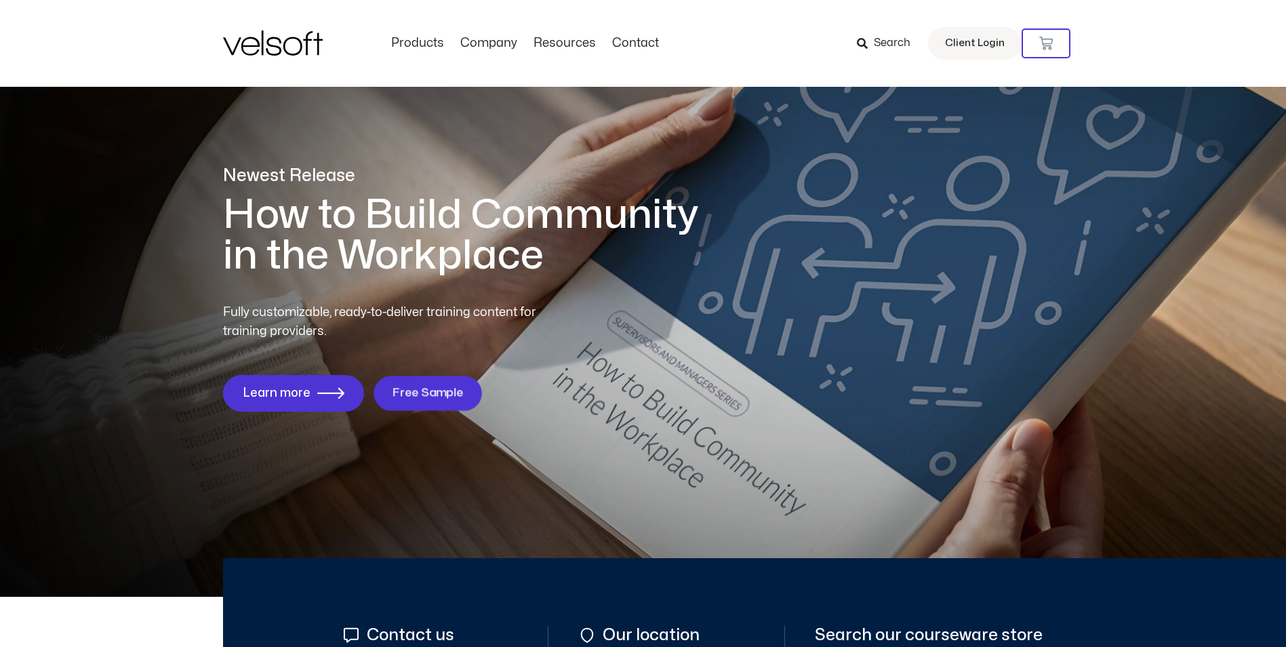
click at [443, 395] on span "Free Sample" at bounding box center [428, 393] width 71 height 13
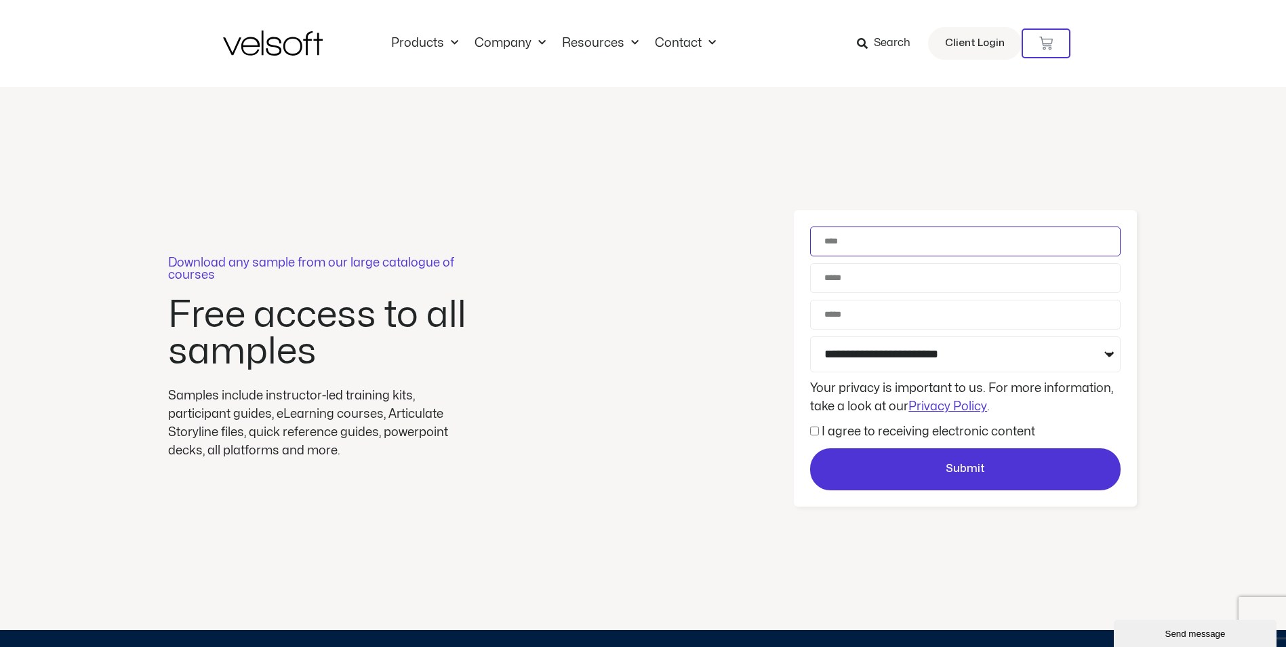
click at [892, 245] on input "Name" at bounding box center [965, 241] width 311 height 30
type input "**********"
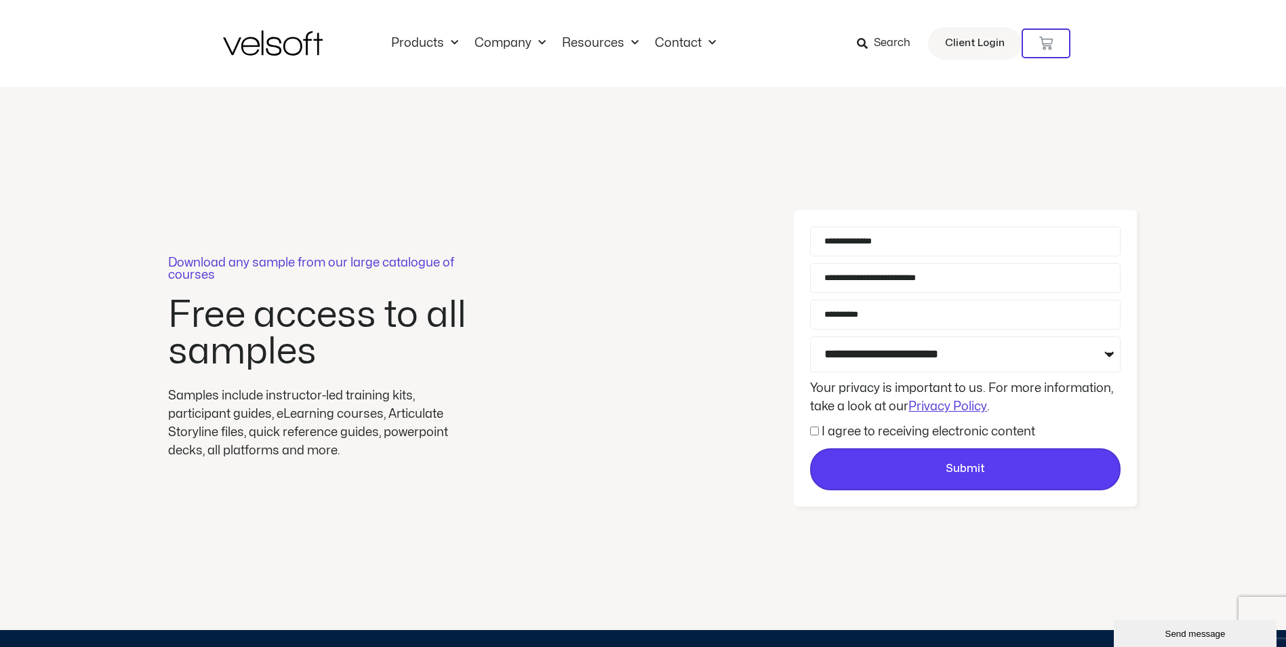
click at [882, 459] on button "Submit" at bounding box center [965, 469] width 311 height 42
click at [875, 429] on label "I agree to receiving electronic content" at bounding box center [929, 432] width 214 height 12
click at [897, 475] on span "Submit" at bounding box center [966, 469] width 308 height 18
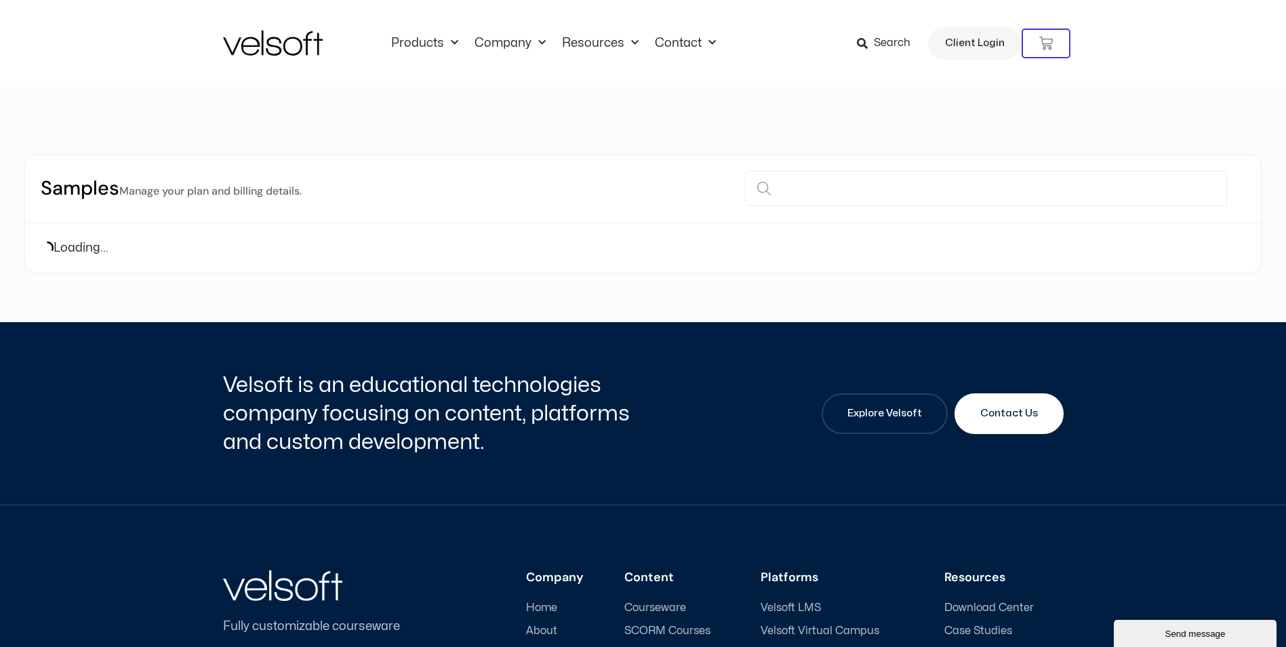
click at [178, 191] on small "Manage your plan and billing details." at bounding box center [210, 191] width 182 height 14
drag, startPoint x: 74, startPoint y: 195, endPoint x: 104, endPoint y: 193, distance: 30.5
click at [78, 195] on h2 "Samples Manage your plan and billing details." at bounding box center [171, 189] width 261 height 26
drag, startPoint x: 128, startPoint y: 195, endPoint x: 309, endPoint y: 193, distance: 181.1
click at [309, 193] on div "Samples Manage your plan and billing details." at bounding box center [643, 189] width 1236 height 68
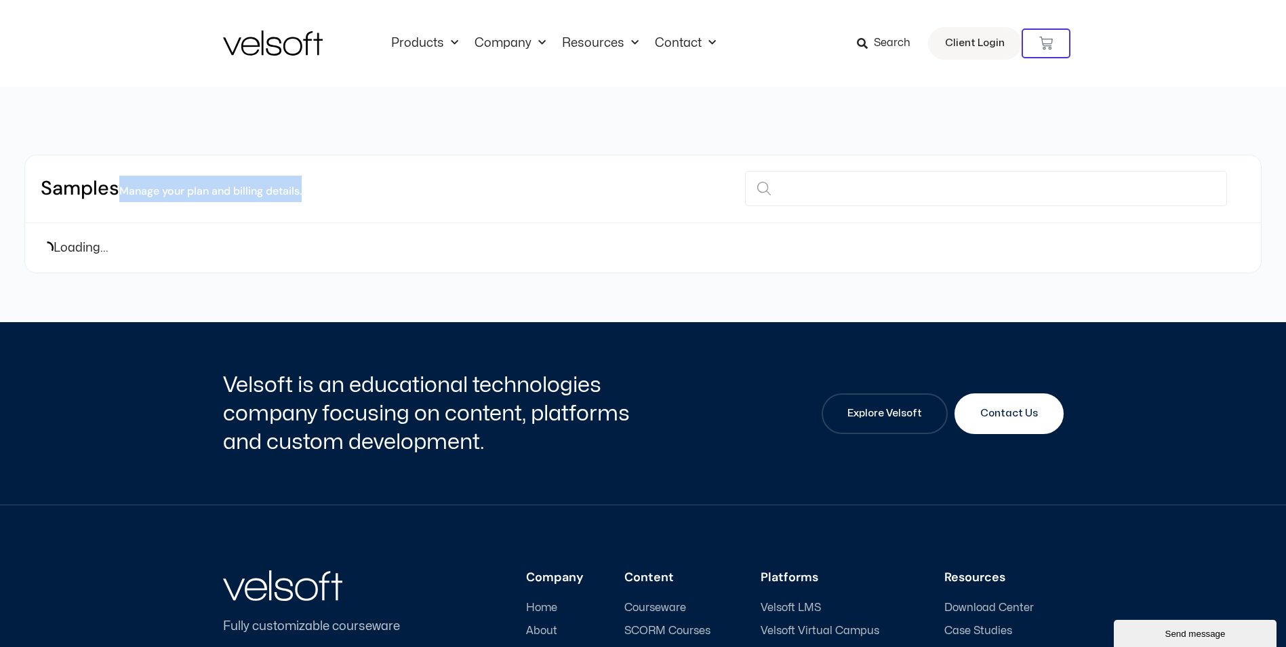
drag, startPoint x: 309, startPoint y: 193, endPoint x: 389, endPoint y: 201, distance: 79.8
click at [309, 193] on div "Samples Manage your plan and billing details." at bounding box center [643, 189] width 1236 height 68
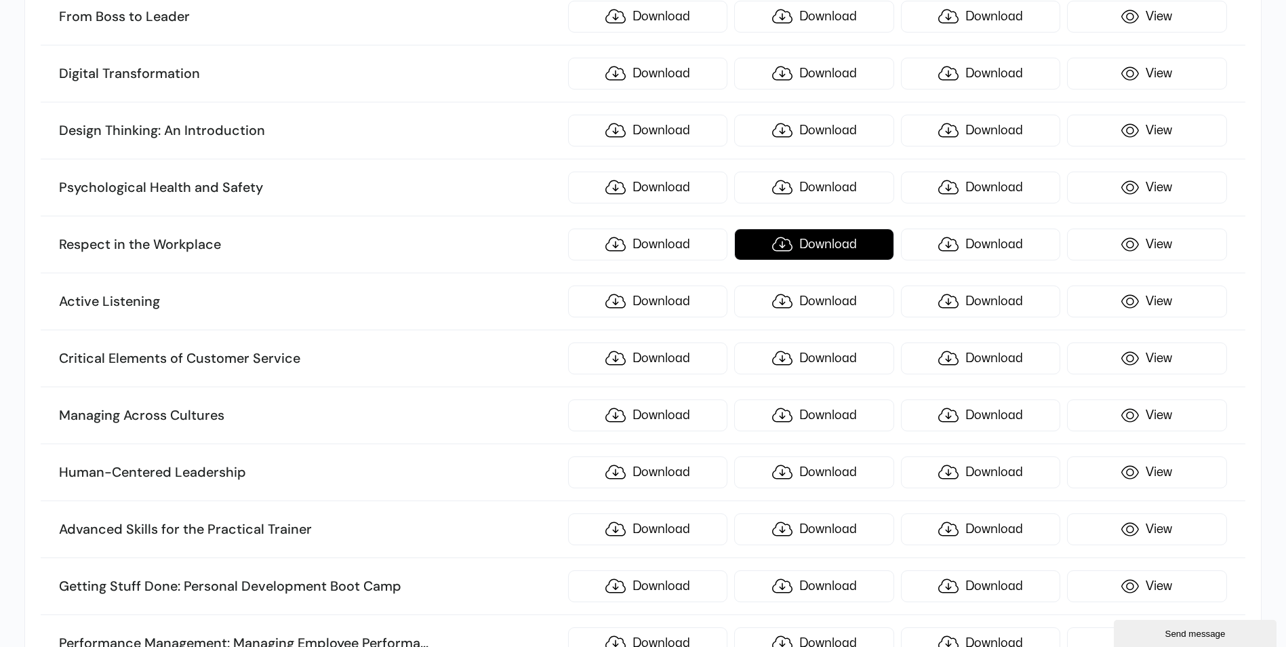
scroll to position [2102, 0]
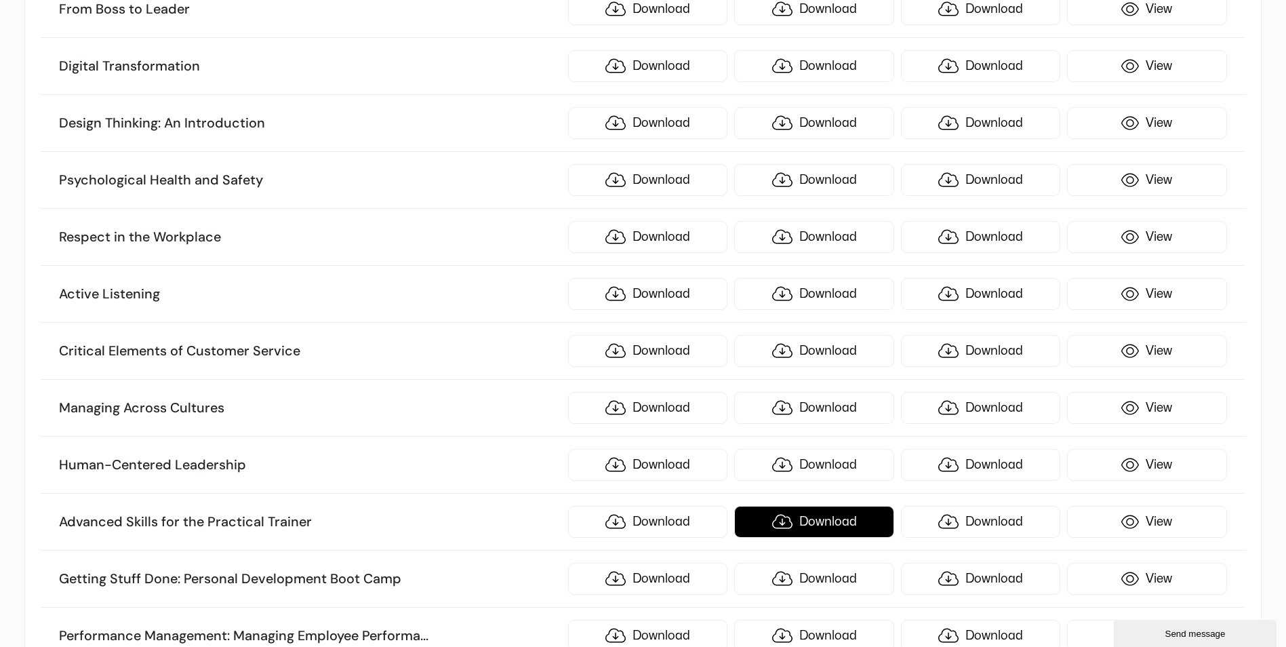
click at [830, 517] on link "Download" at bounding box center [813, 522] width 159 height 32
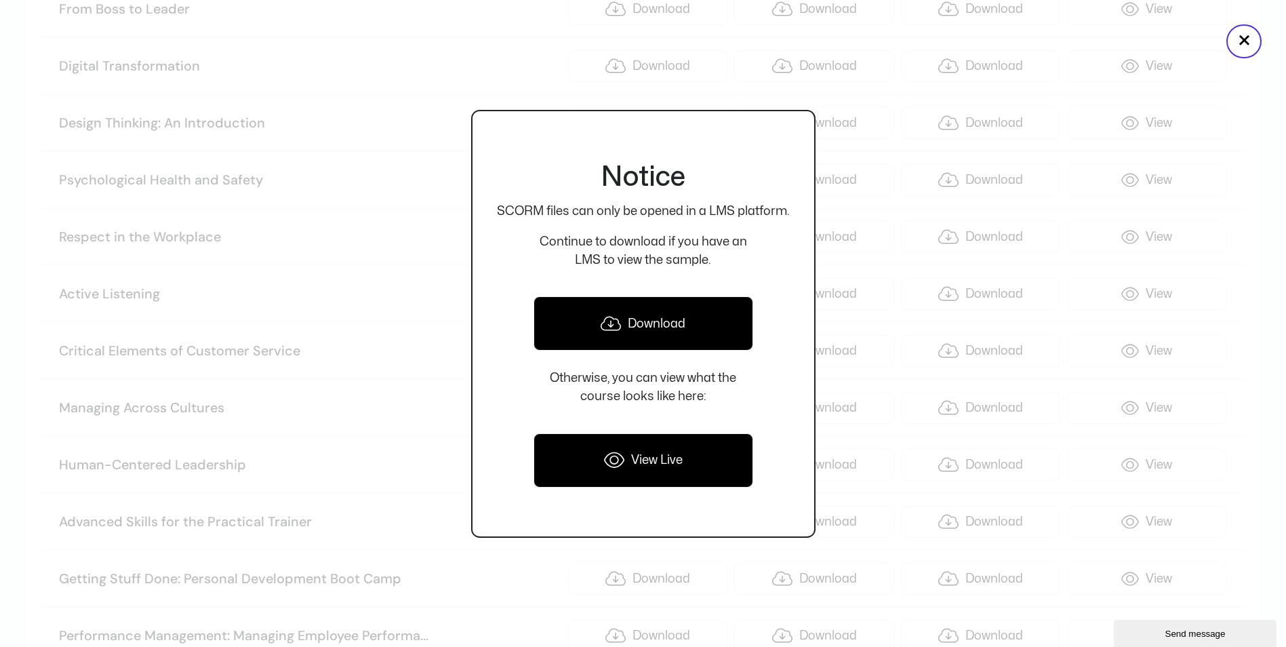
click at [690, 311] on link "Download" at bounding box center [644, 323] width 220 height 54
click at [644, 475] on link "View Live" at bounding box center [644, 460] width 220 height 54
click at [340, 410] on div at bounding box center [643, 323] width 1286 height 647
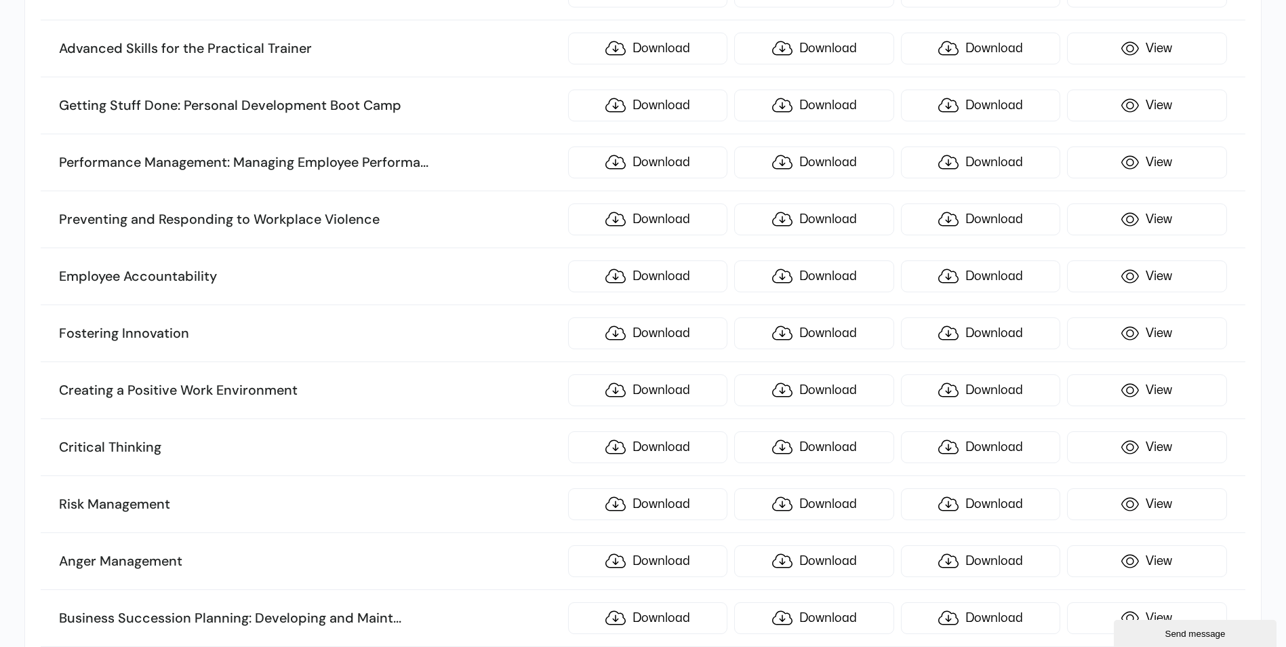
scroll to position [2577, 0]
click at [1138, 511] on link "View" at bounding box center [1146, 503] width 159 height 32
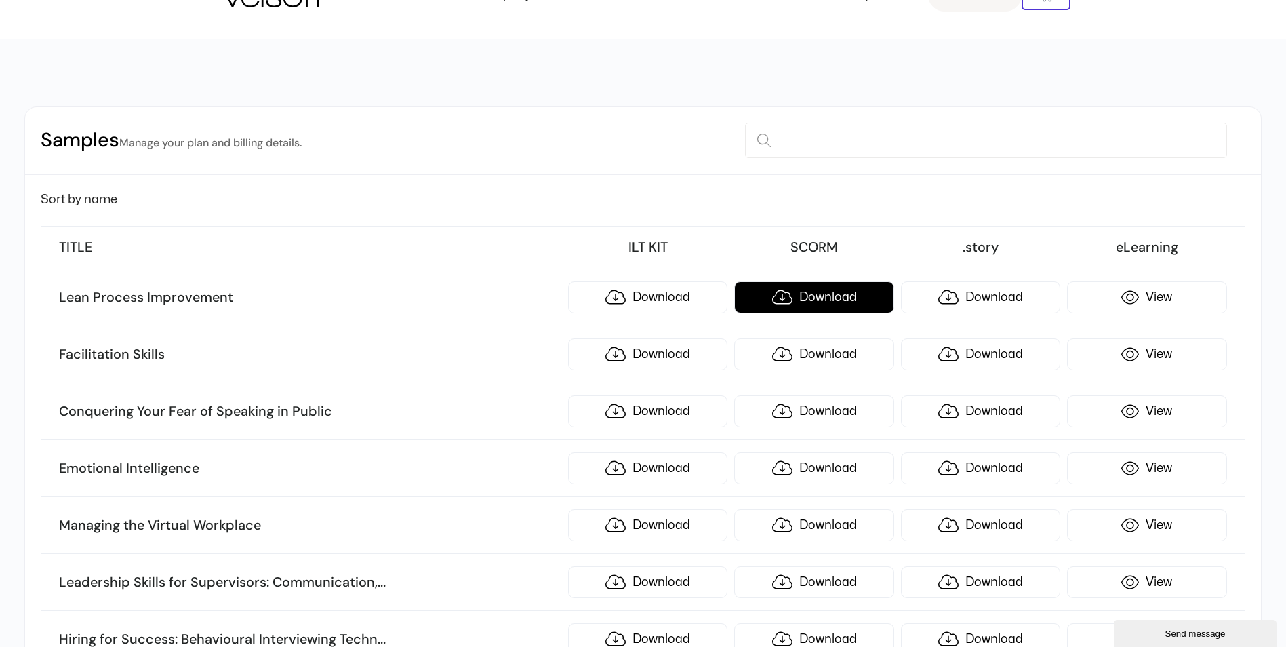
scroll to position [0, 0]
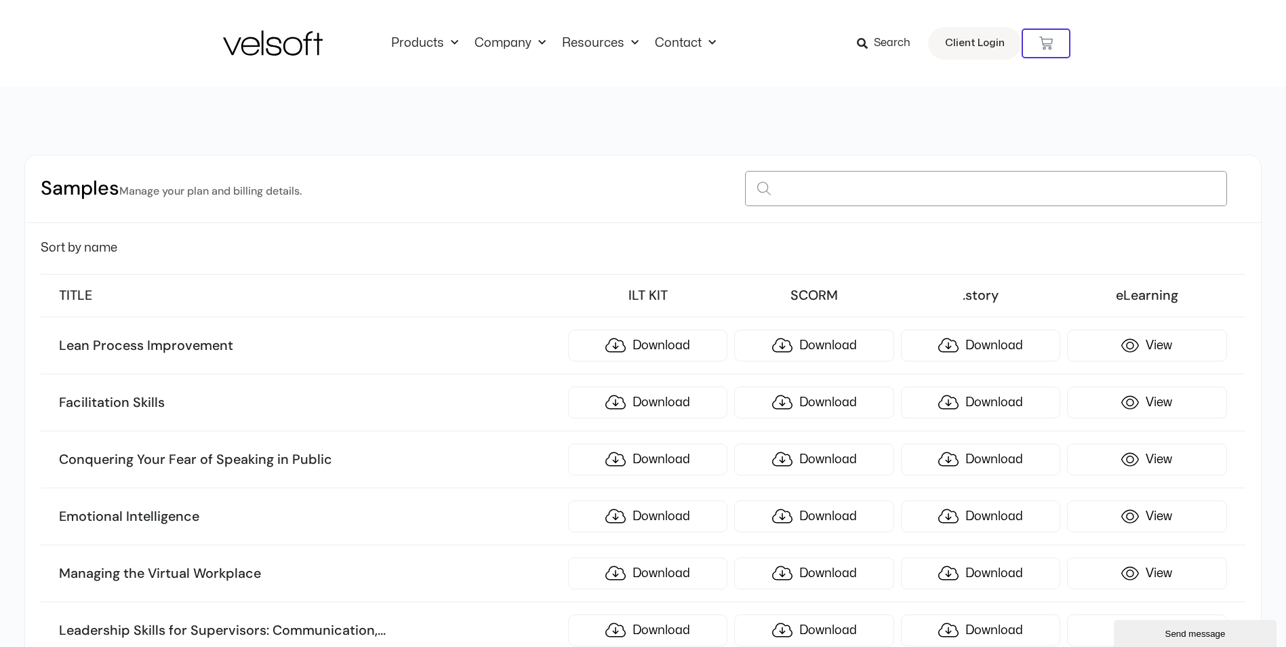
click at [827, 181] on input at bounding box center [985, 188] width 481 height 35
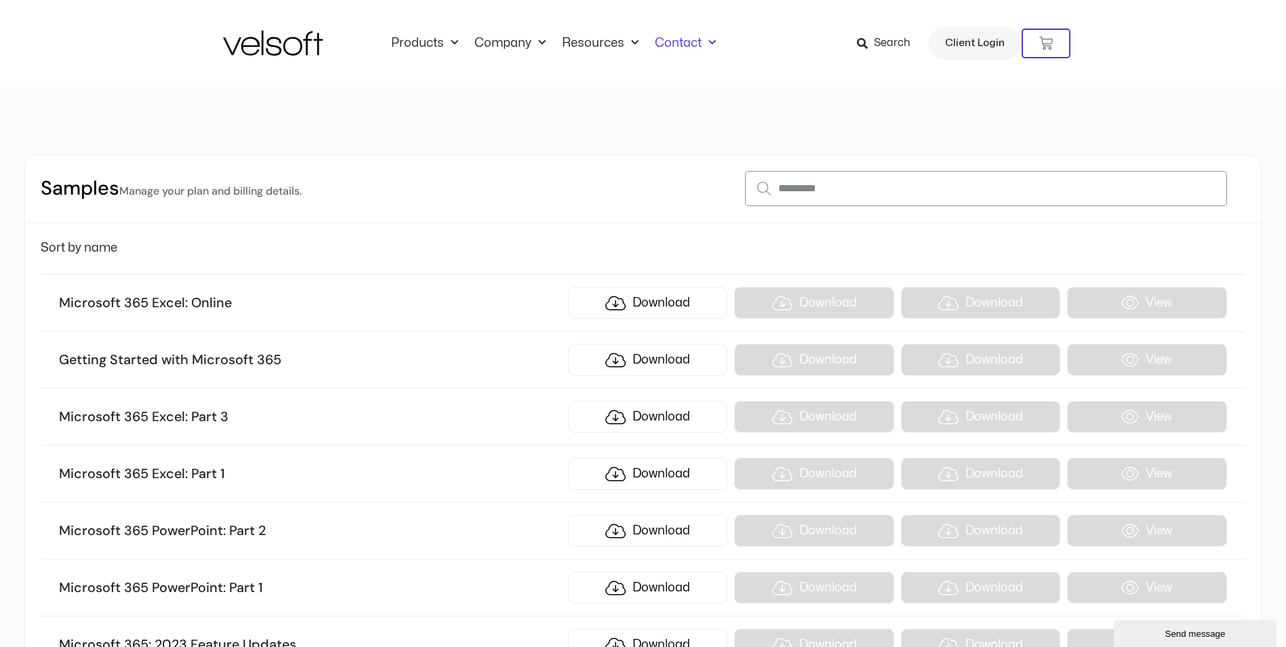
type input "*********"
click at [702, 43] on span "Menu" at bounding box center [709, 43] width 14 height 22
click at [585, 32] on div "Products All Products Content ILT Courseware Storyline 360 Courses SCORM Course…" at bounding box center [643, 43] width 841 height 87
click at [585, 40] on link "Resources" at bounding box center [600, 43] width 93 height 15
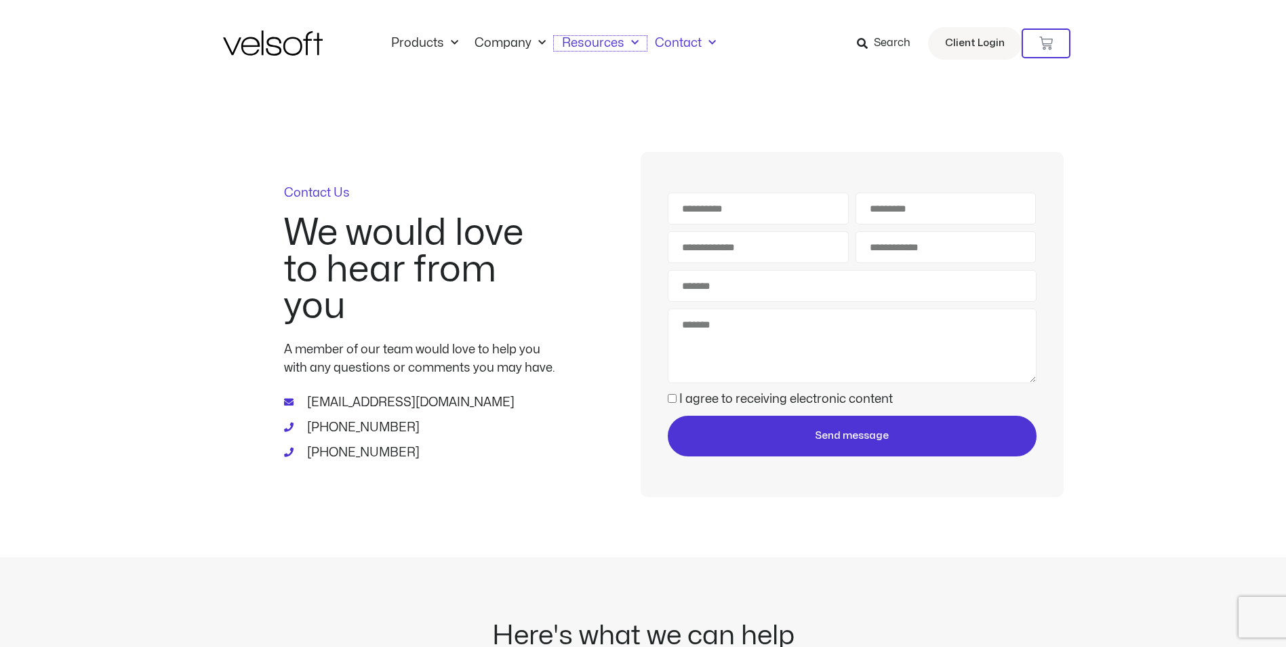
click at [585, 41] on link "Resources" at bounding box center [600, 43] width 93 height 15
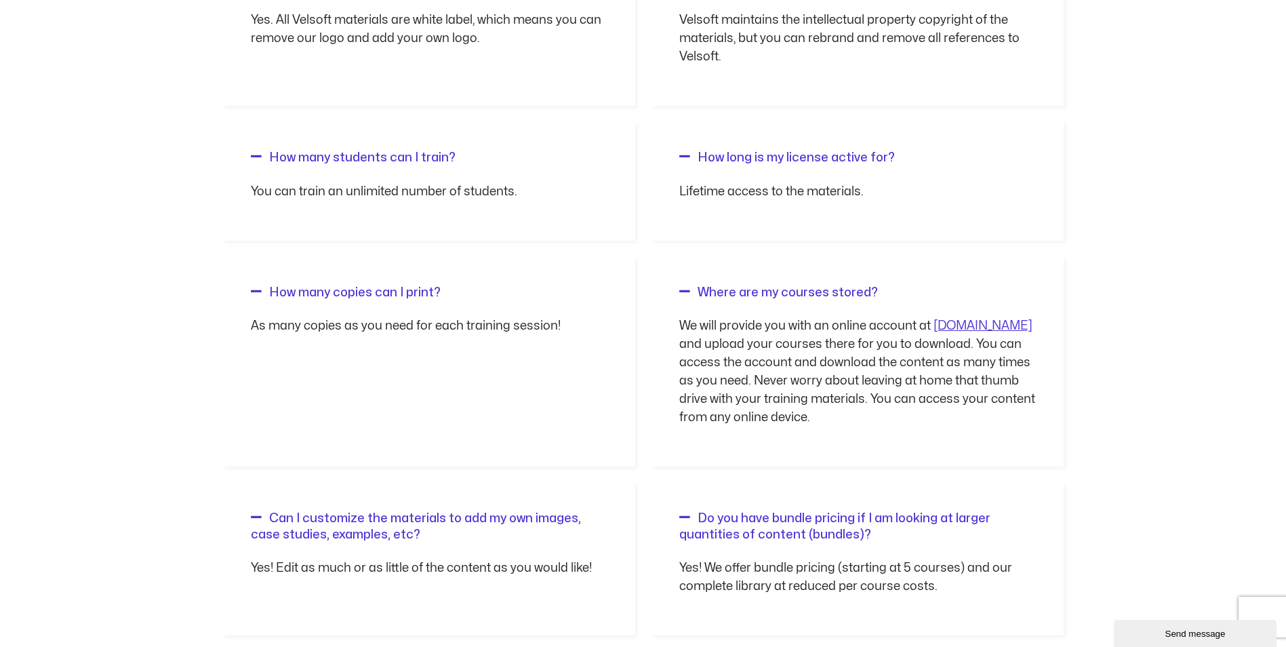
scroll to position [1508, 0]
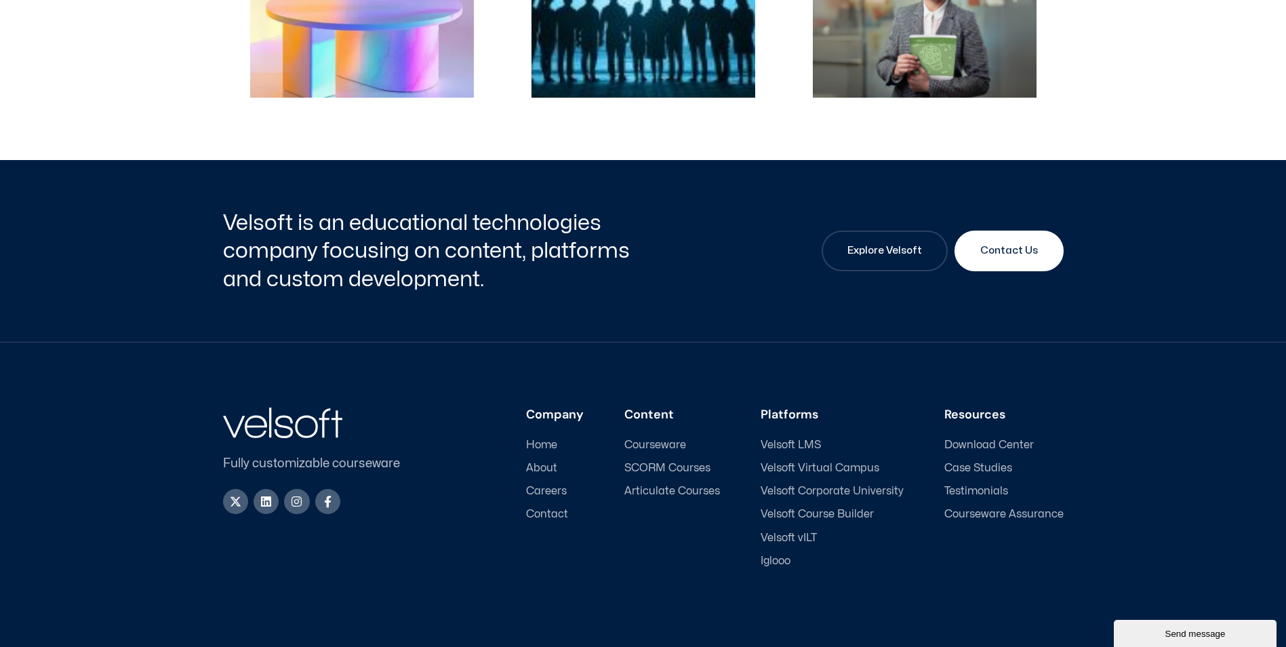
scroll to position [669, 0]
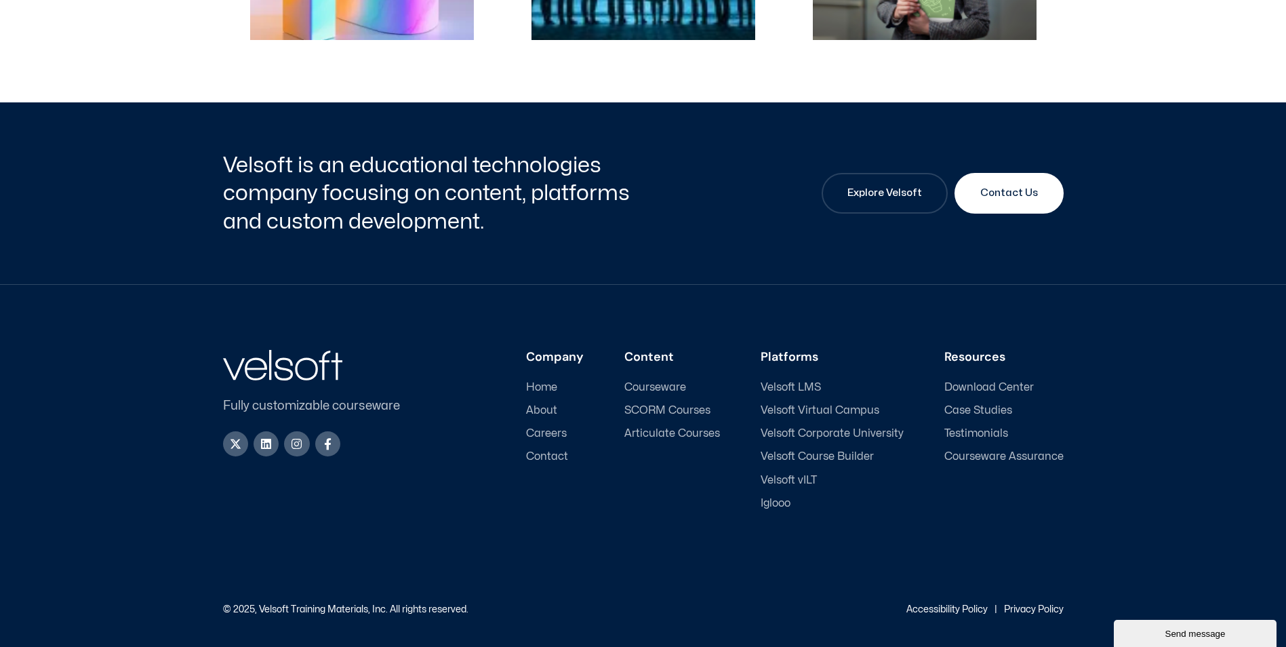
click at [705, 410] on span "SCORM Courses" at bounding box center [668, 410] width 86 height 13
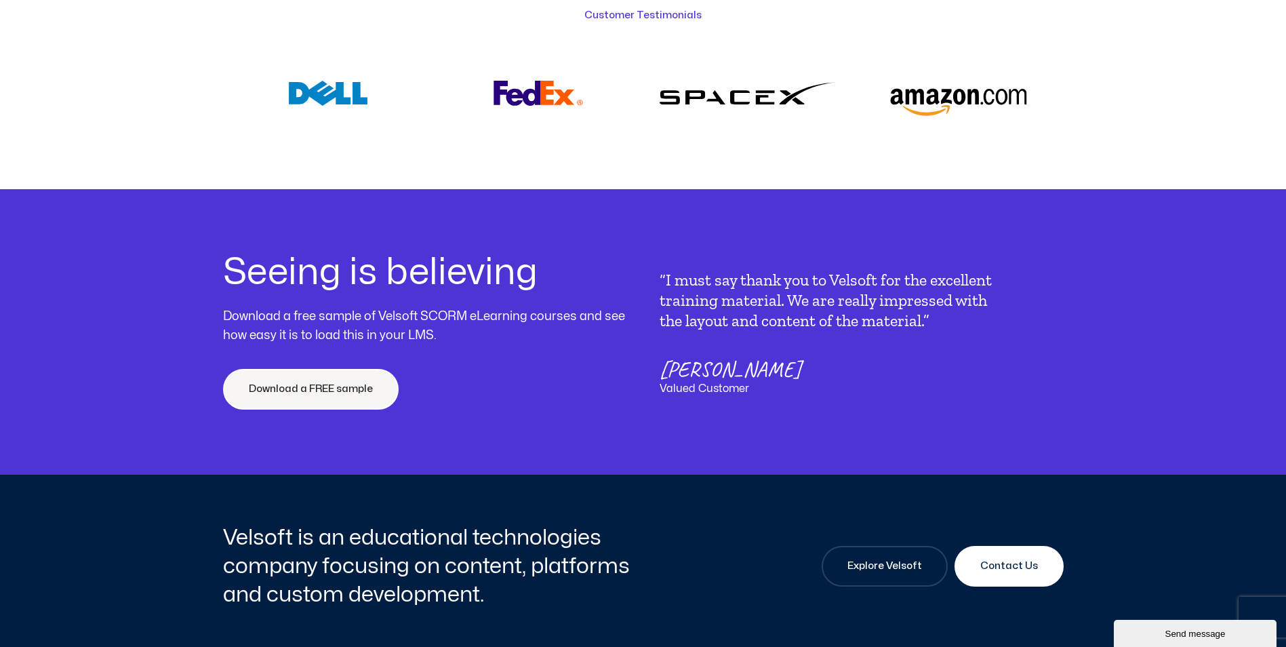
scroll to position [5192, 0]
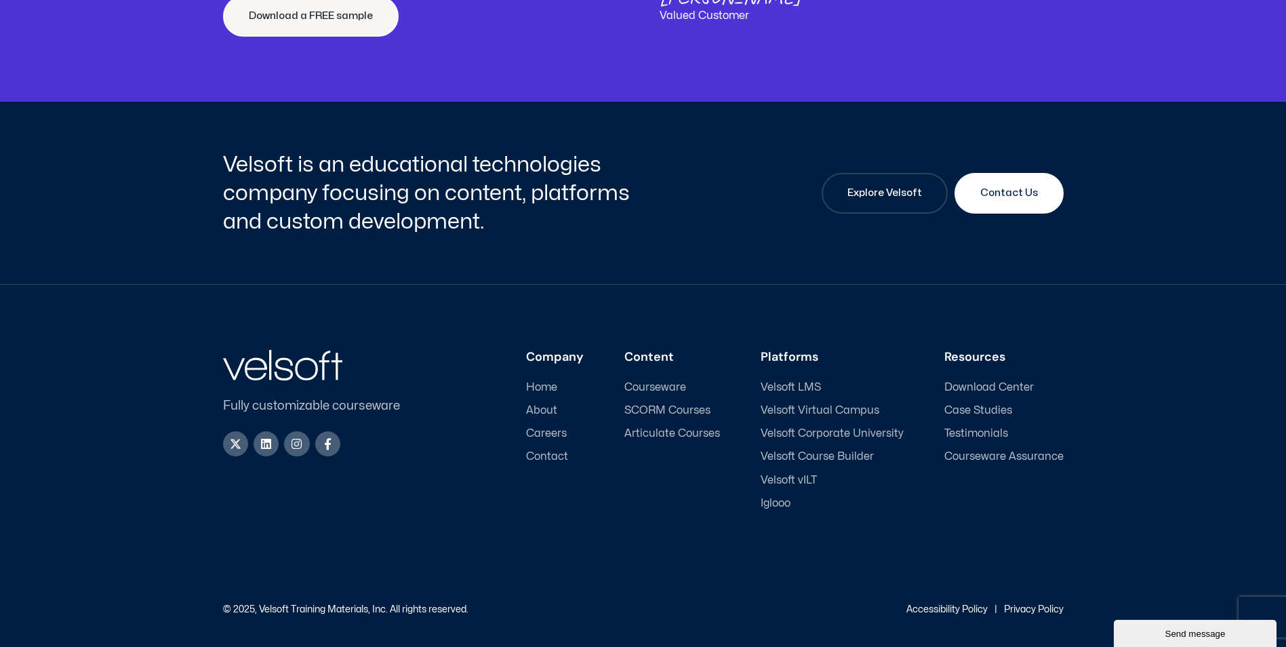
click at [978, 379] on div "Resources" at bounding box center [1004, 365] width 119 height 31
drag, startPoint x: 978, startPoint y: 380, endPoint x: 976, endPoint y: 389, distance: 9.0
click at [976, 389] on span "Download Center" at bounding box center [990, 387] width 90 height 13
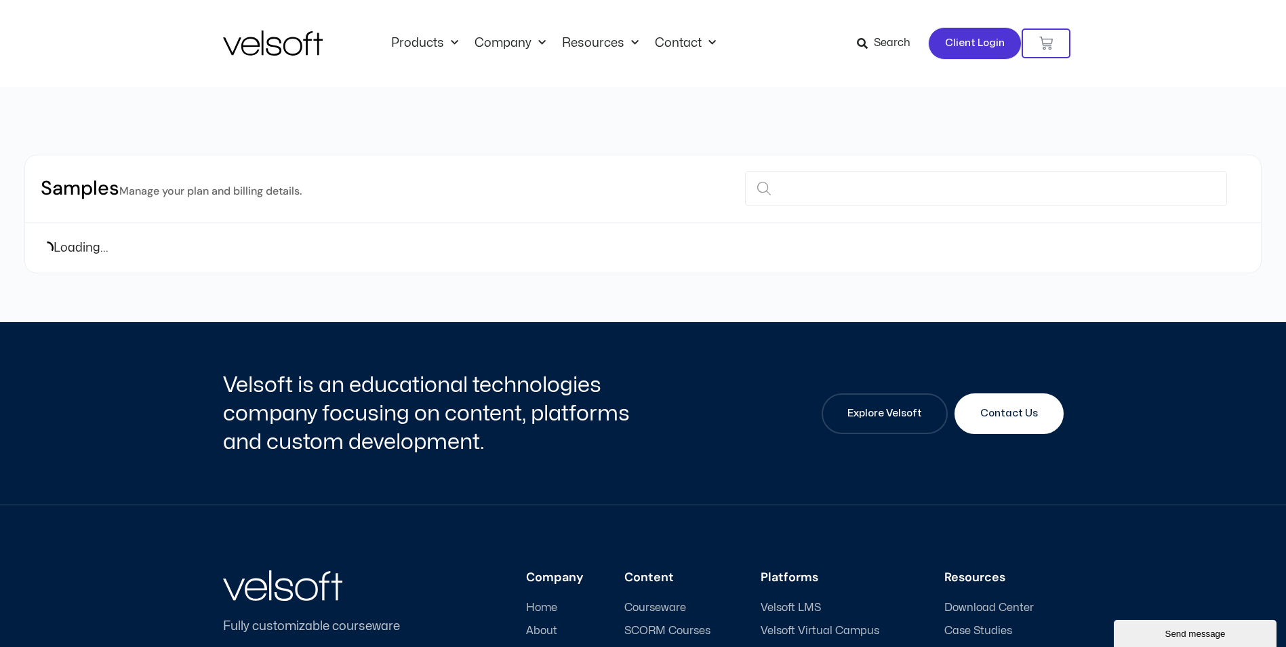
click at [976, 52] on link "Client Login" at bounding box center [975, 43] width 94 height 33
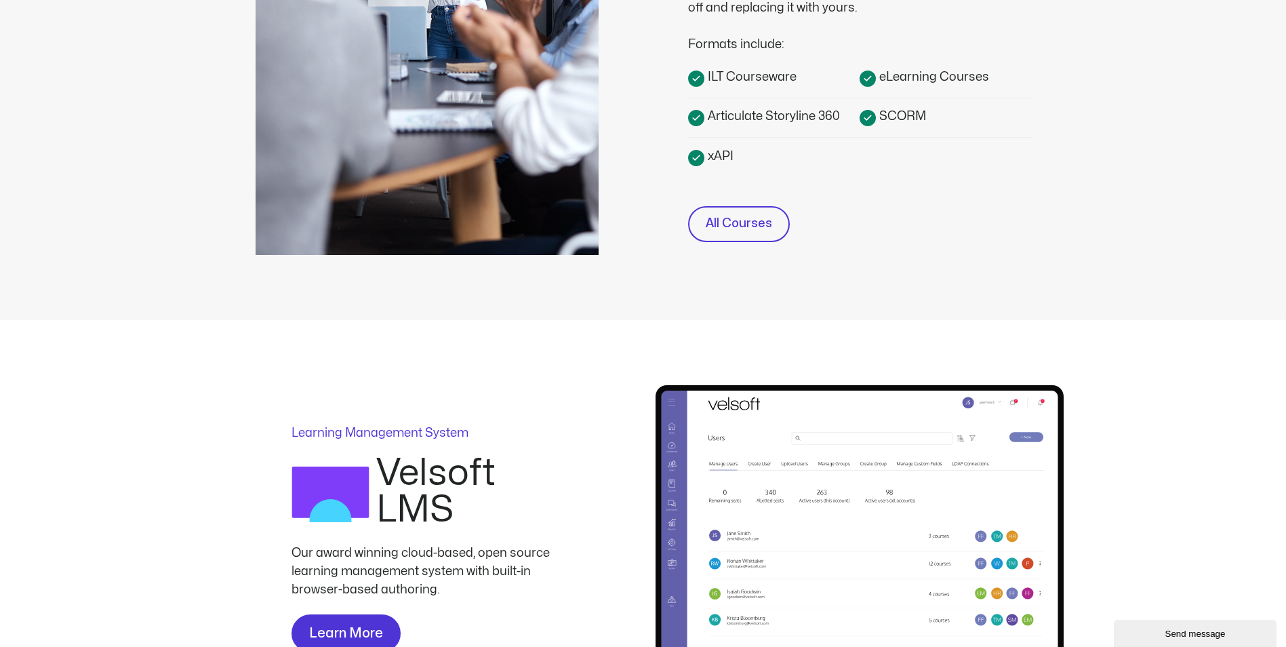
scroll to position [339, 0]
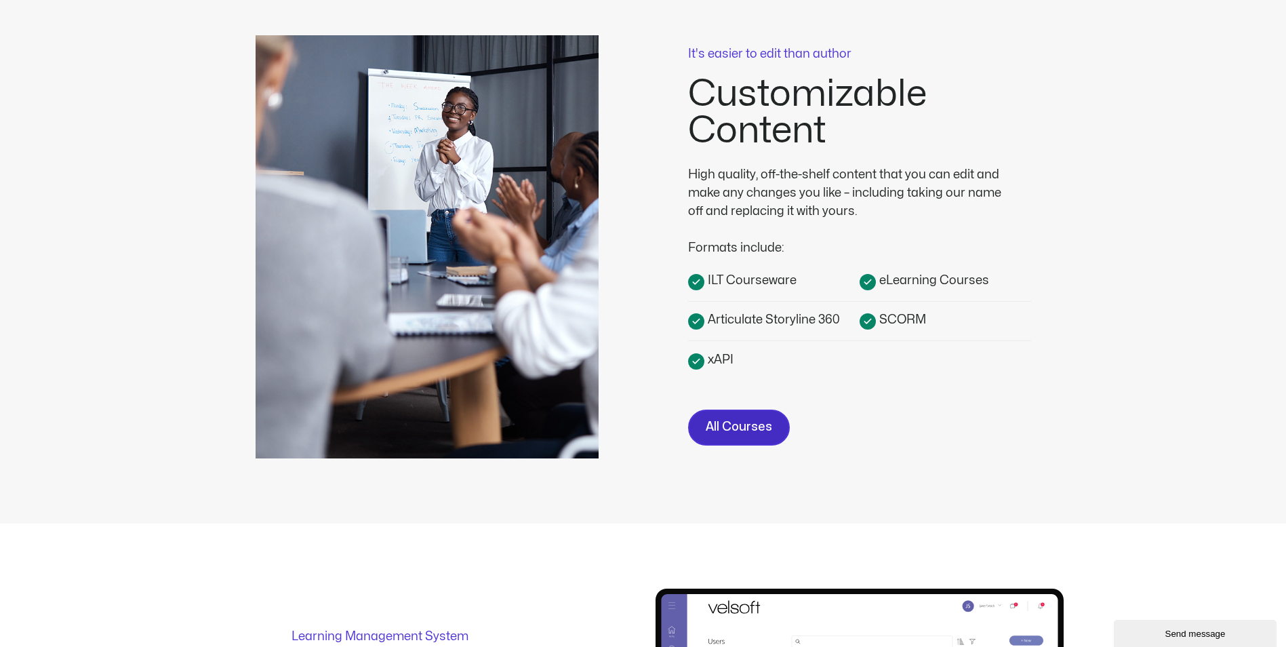
click at [747, 426] on span "All Courses" at bounding box center [739, 428] width 66 height 20
click at [745, 427] on span "All Courses" at bounding box center [739, 428] width 66 height 20
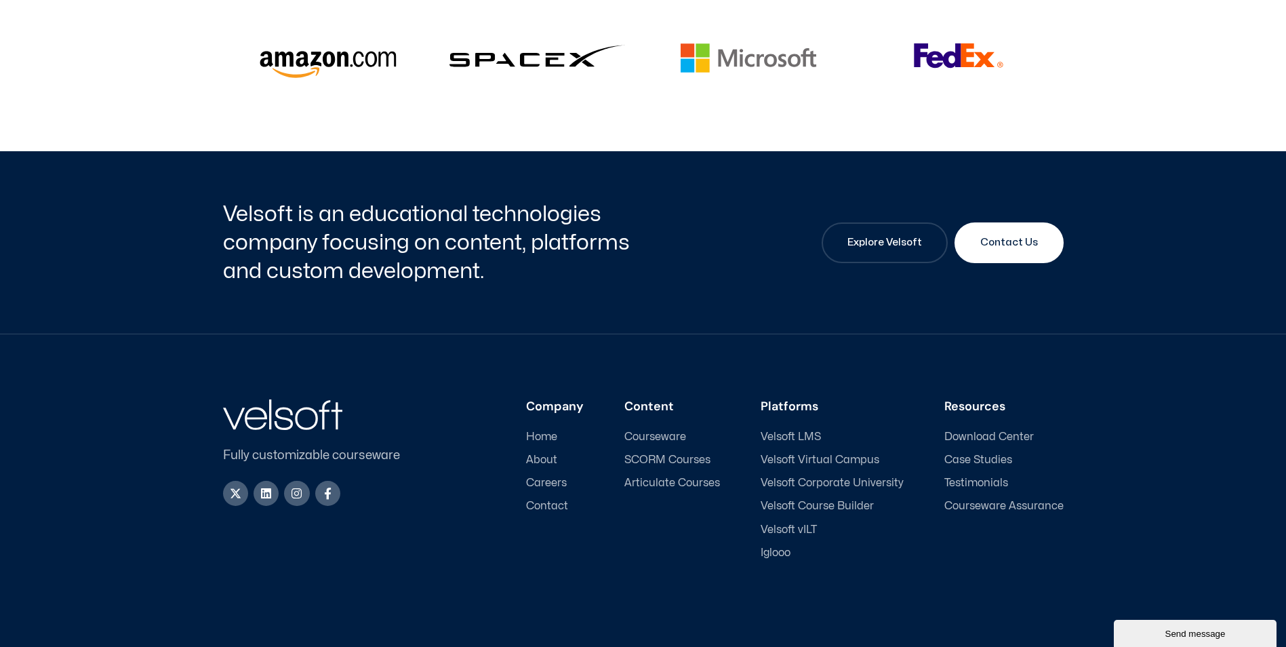
scroll to position [3532, 0]
